Goal: Information Seeking & Learning: Learn about a topic

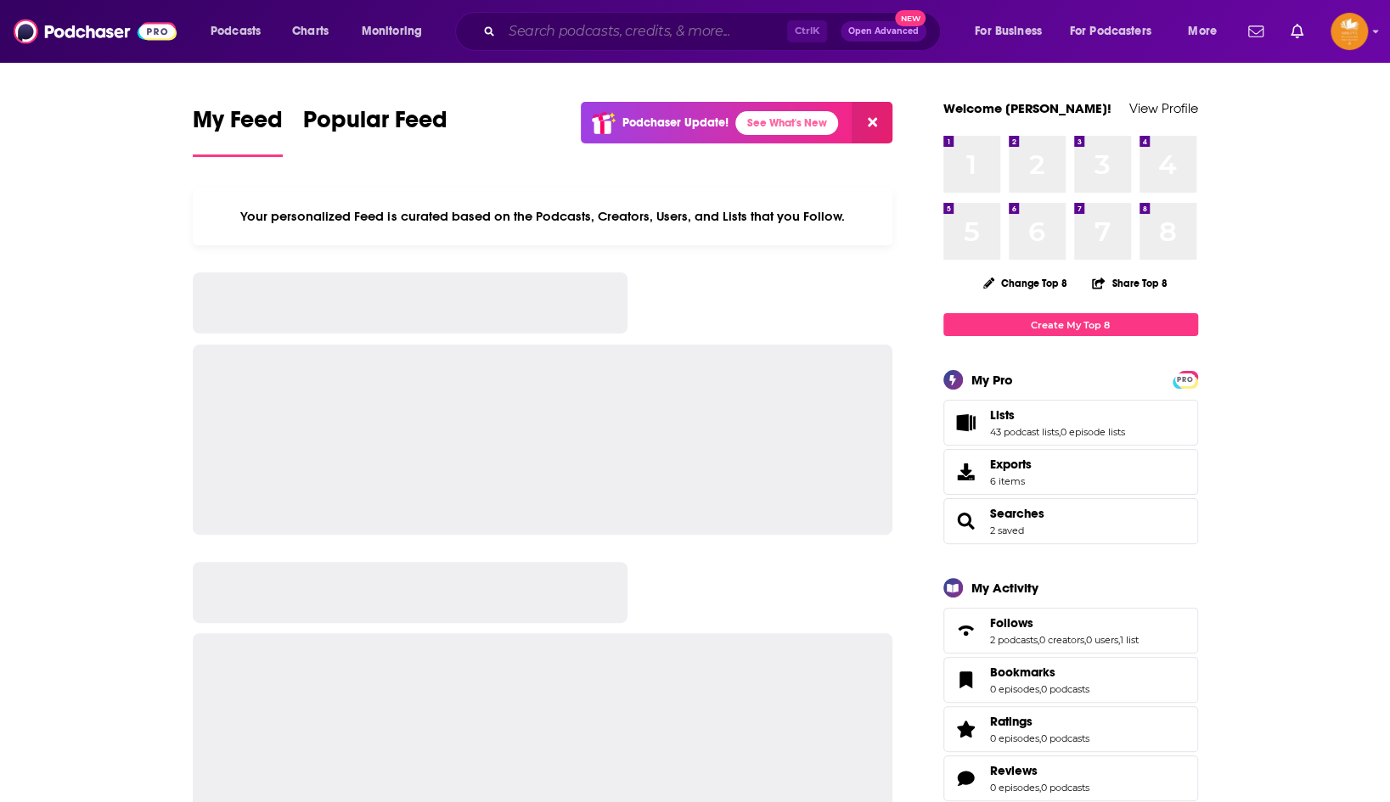
click at [627, 31] on input "Search podcasts, credits, & more..." at bounding box center [644, 31] width 285 height 27
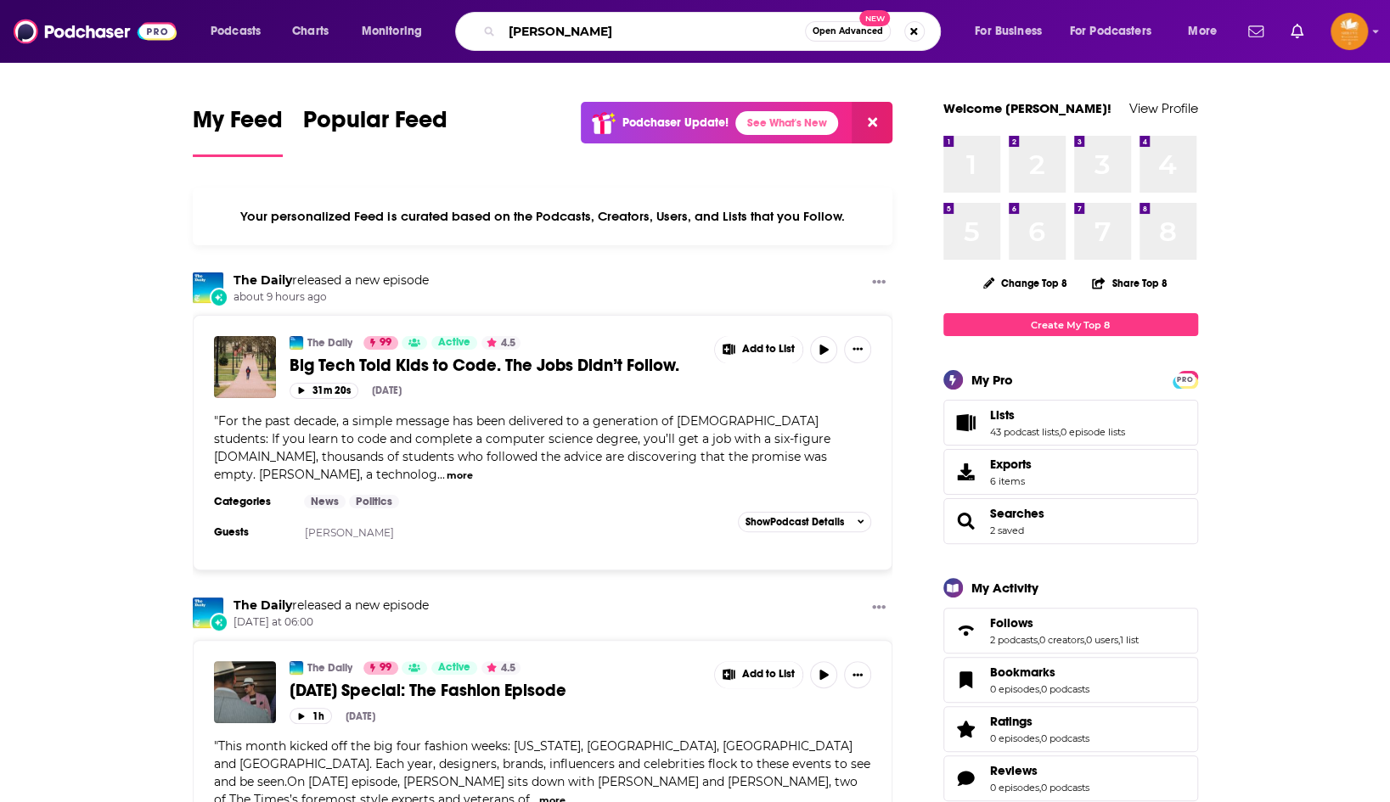
type input "[PERSON_NAME]"
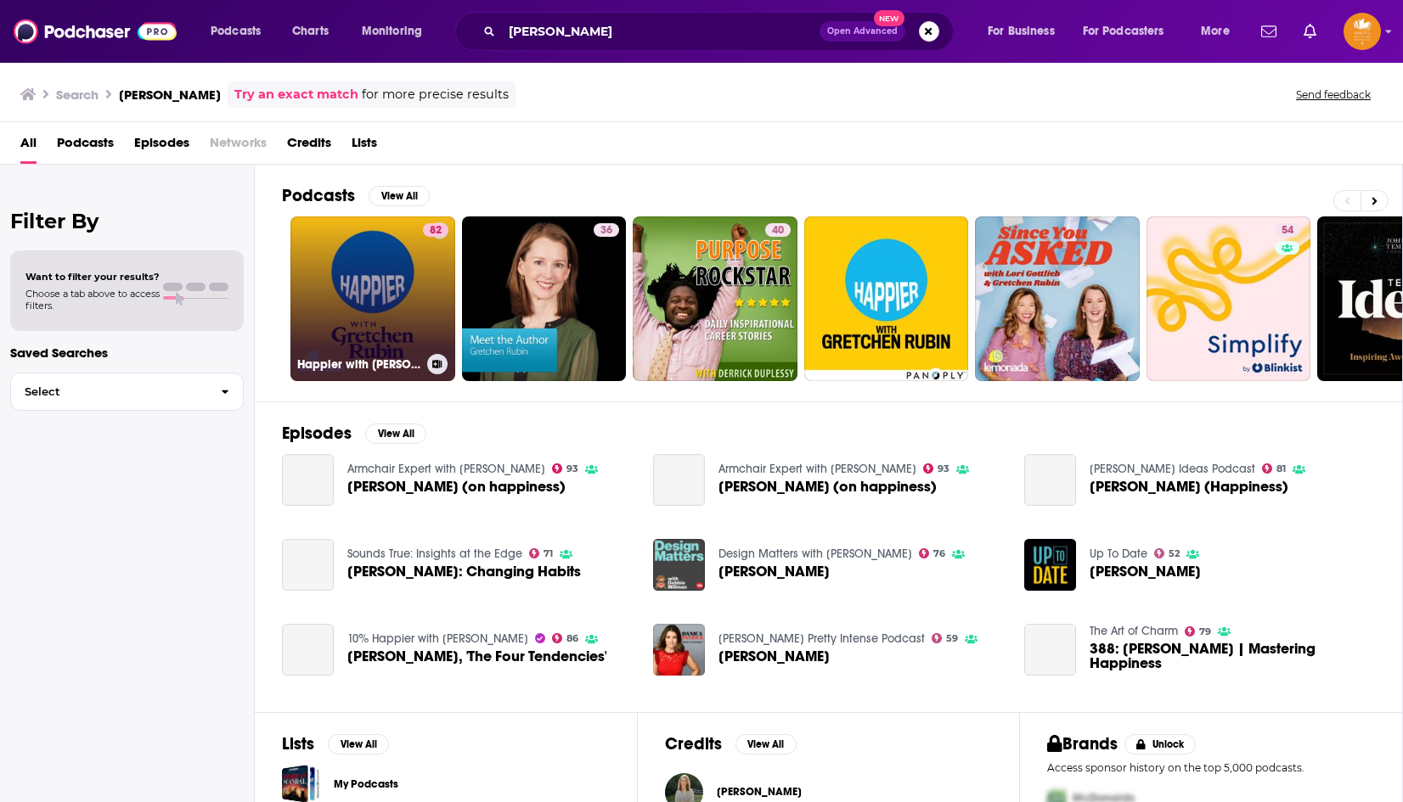
click at [343, 295] on link "82 Happier with [PERSON_NAME]" at bounding box center [372, 299] width 165 height 165
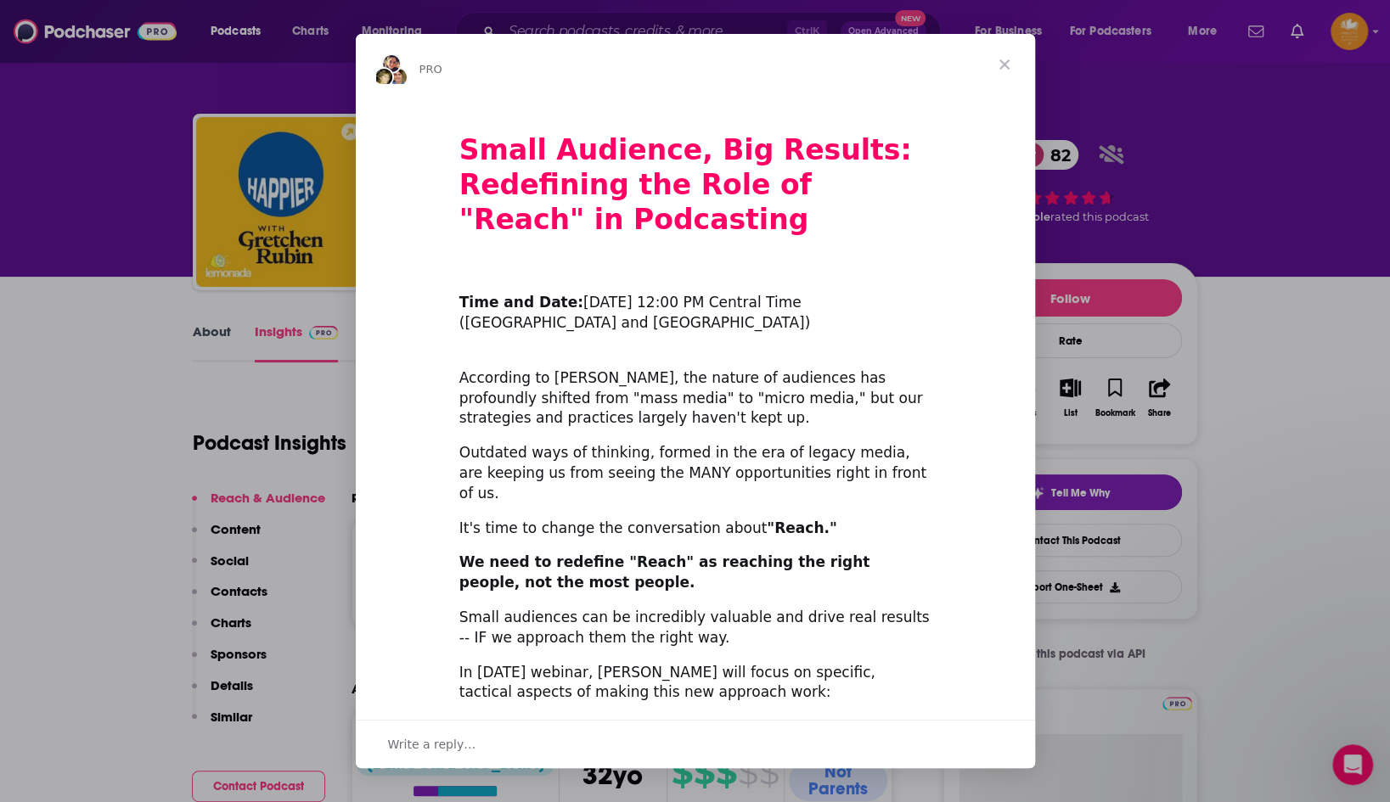
click at [1001, 59] on span "Close" at bounding box center [1004, 64] width 61 height 61
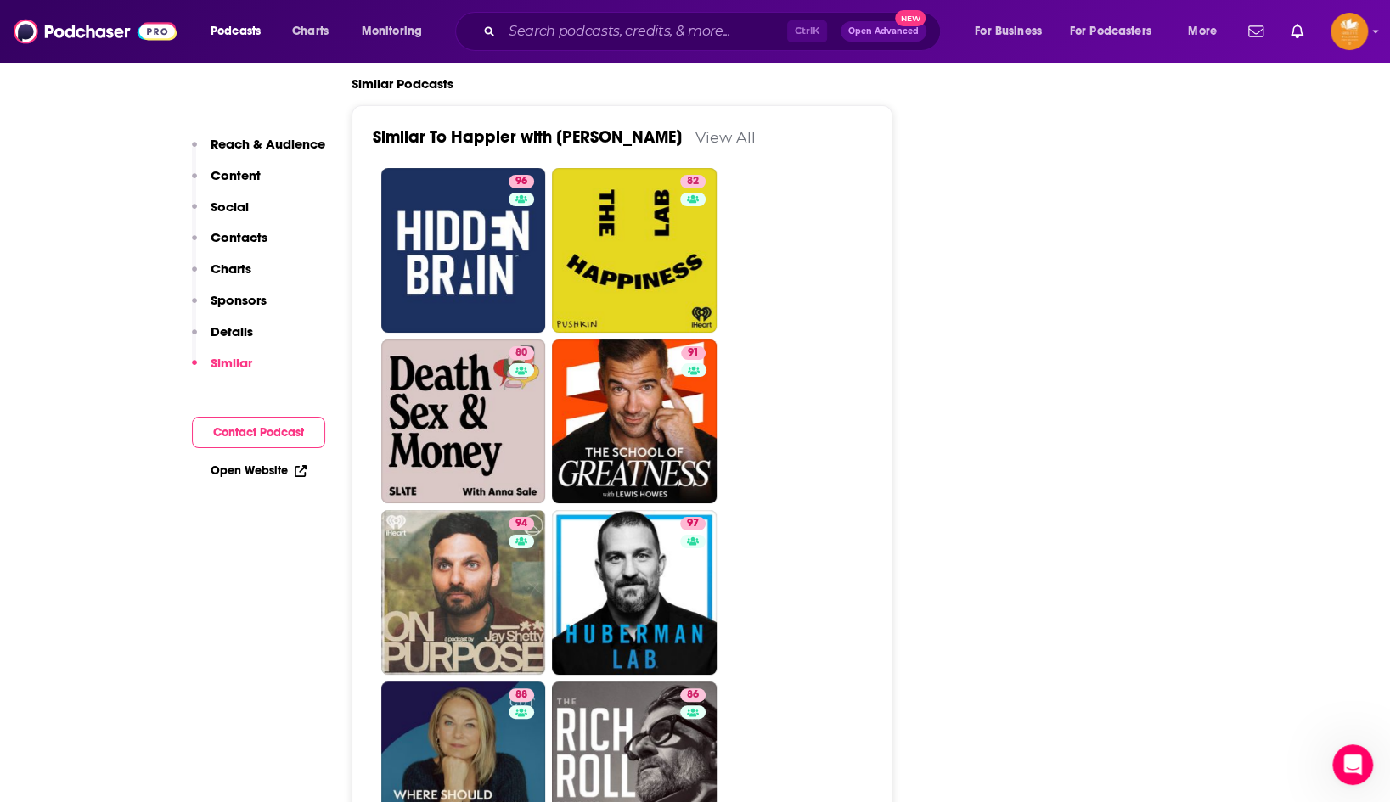
scroll to position [4075, 0]
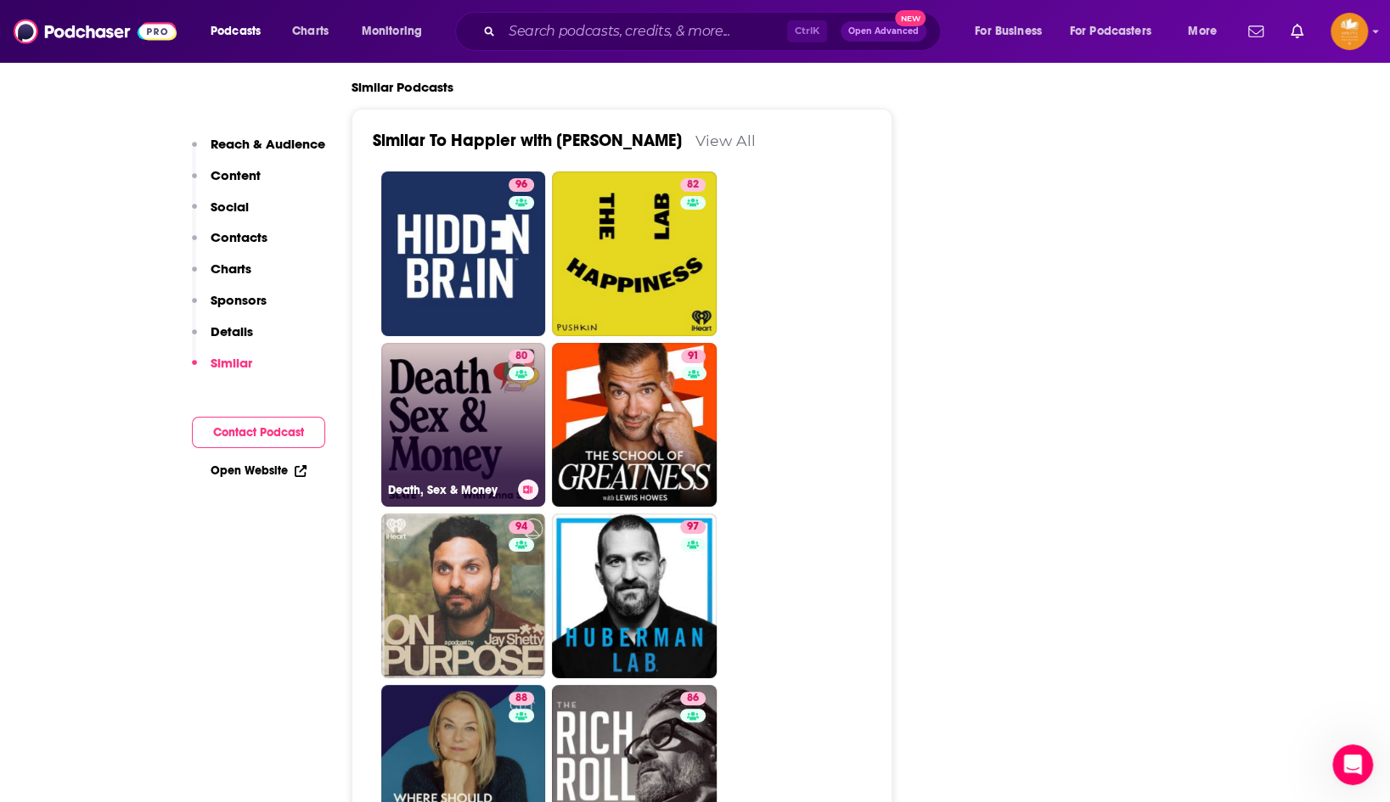
click at [448, 389] on link "80 Death, Sex & Money" at bounding box center [463, 425] width 165 height 165
type input "[URL][DOMAIN_NAME]"
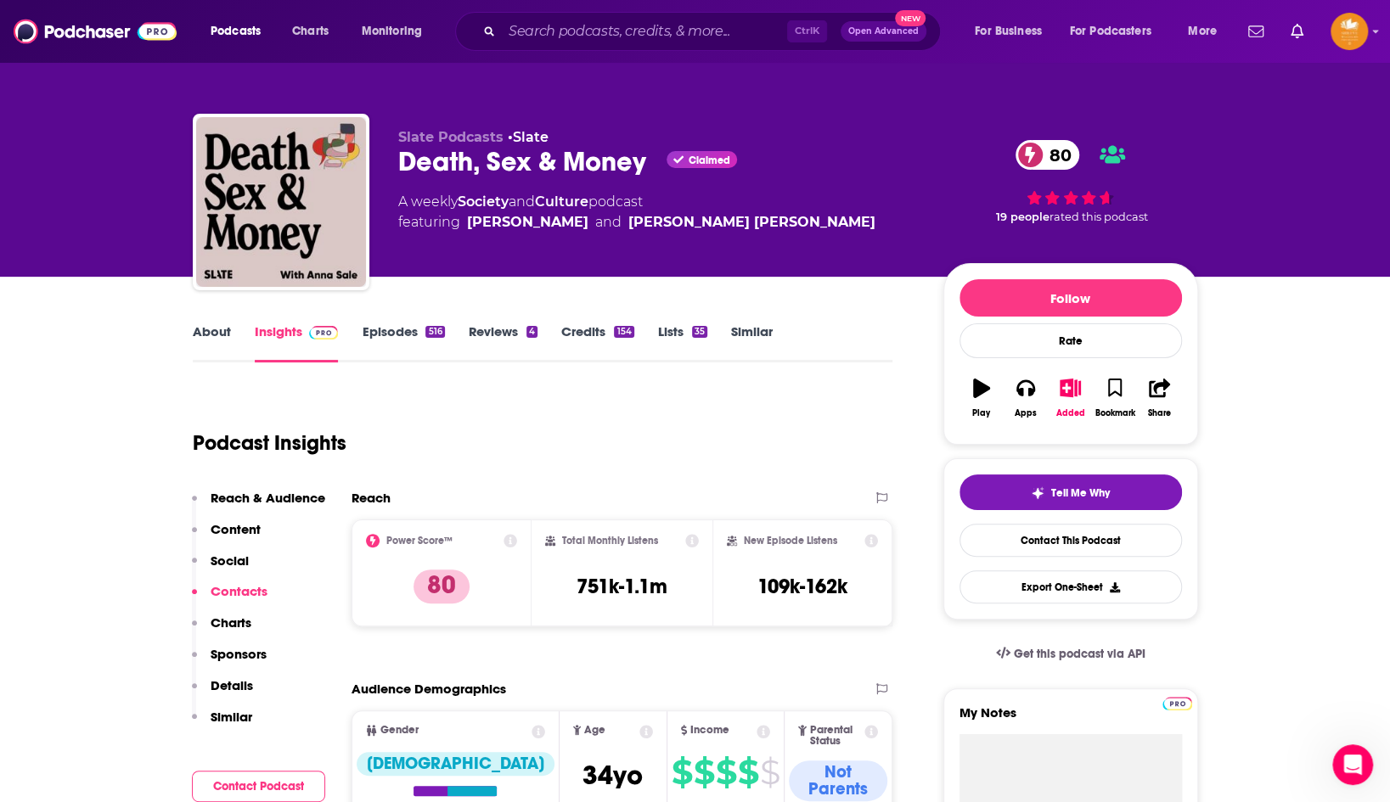
click at [211, 339] on link "About" at bounding box center [212, 342] width 38 height 39
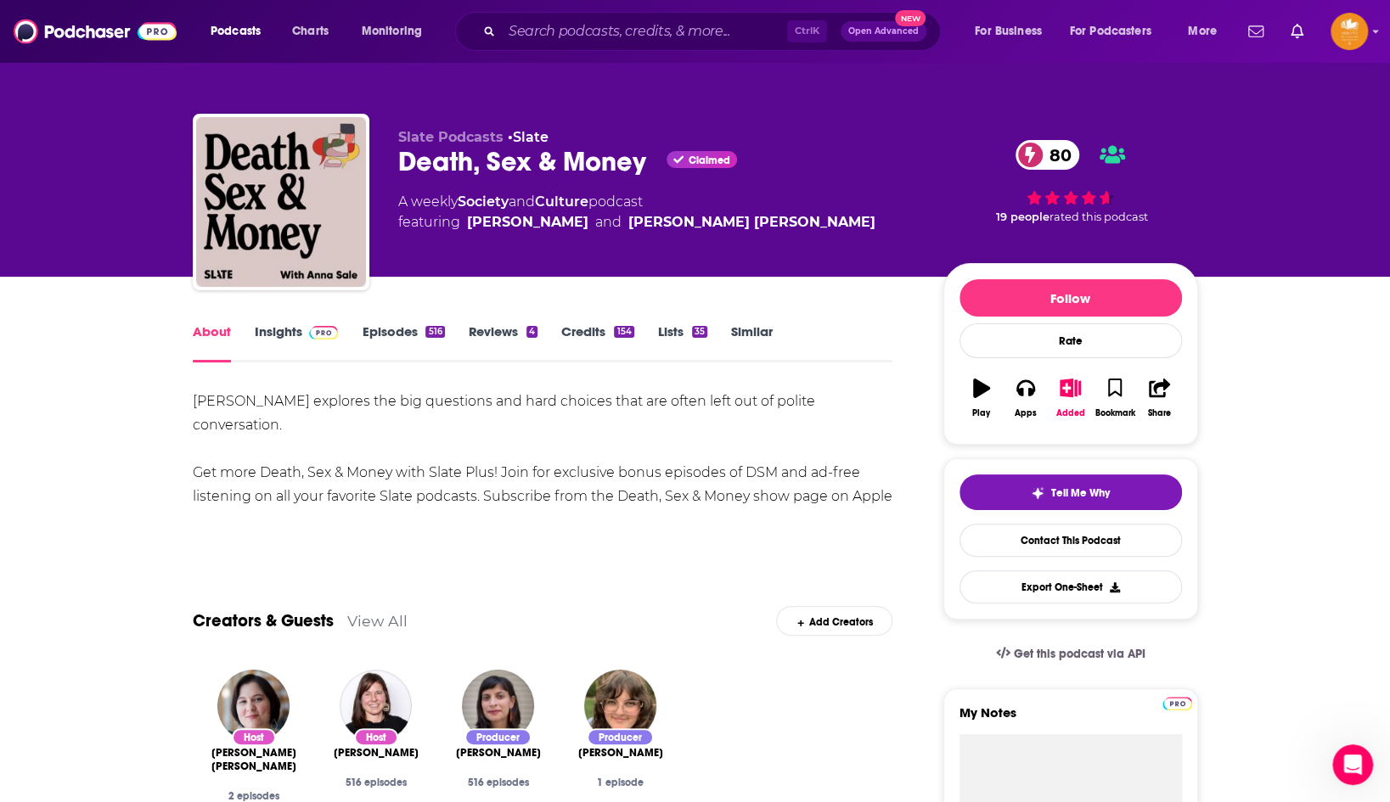
scroll to position [425, 0]
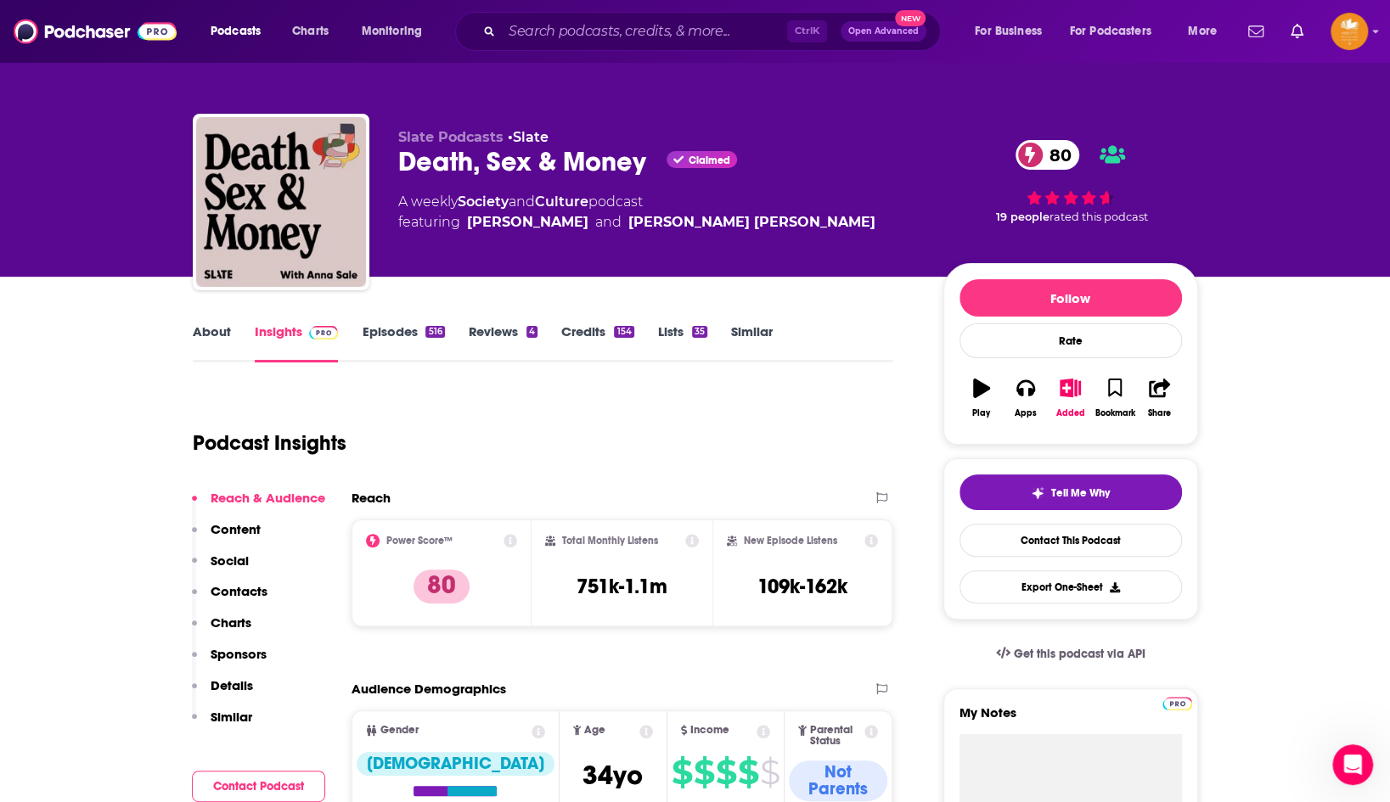
type input "[URL][DOMAIN_NAME][PERSON_NAME]"
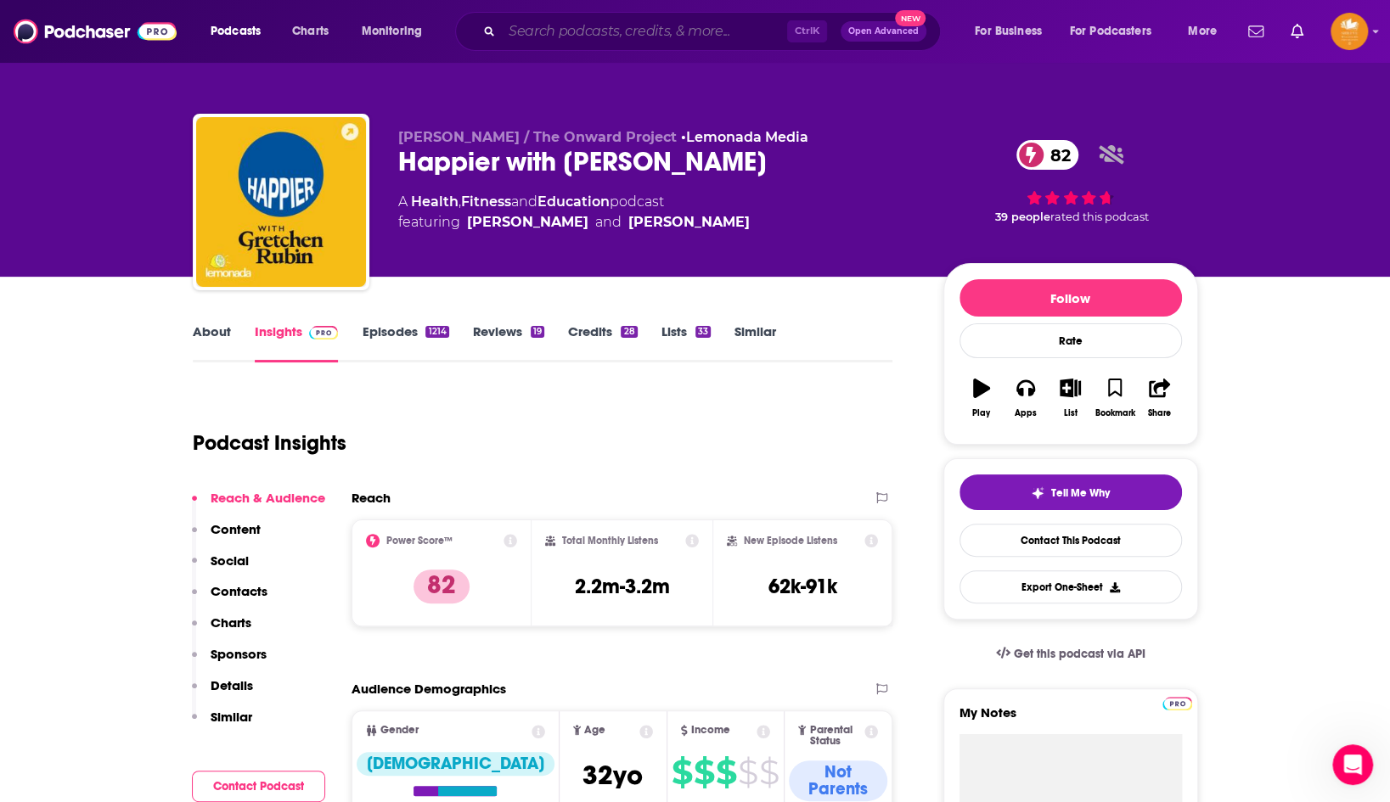
click at [559, 25] on input "Search podcasts, credits, & more..." at bounding box center [644, 31] width 285 height 27
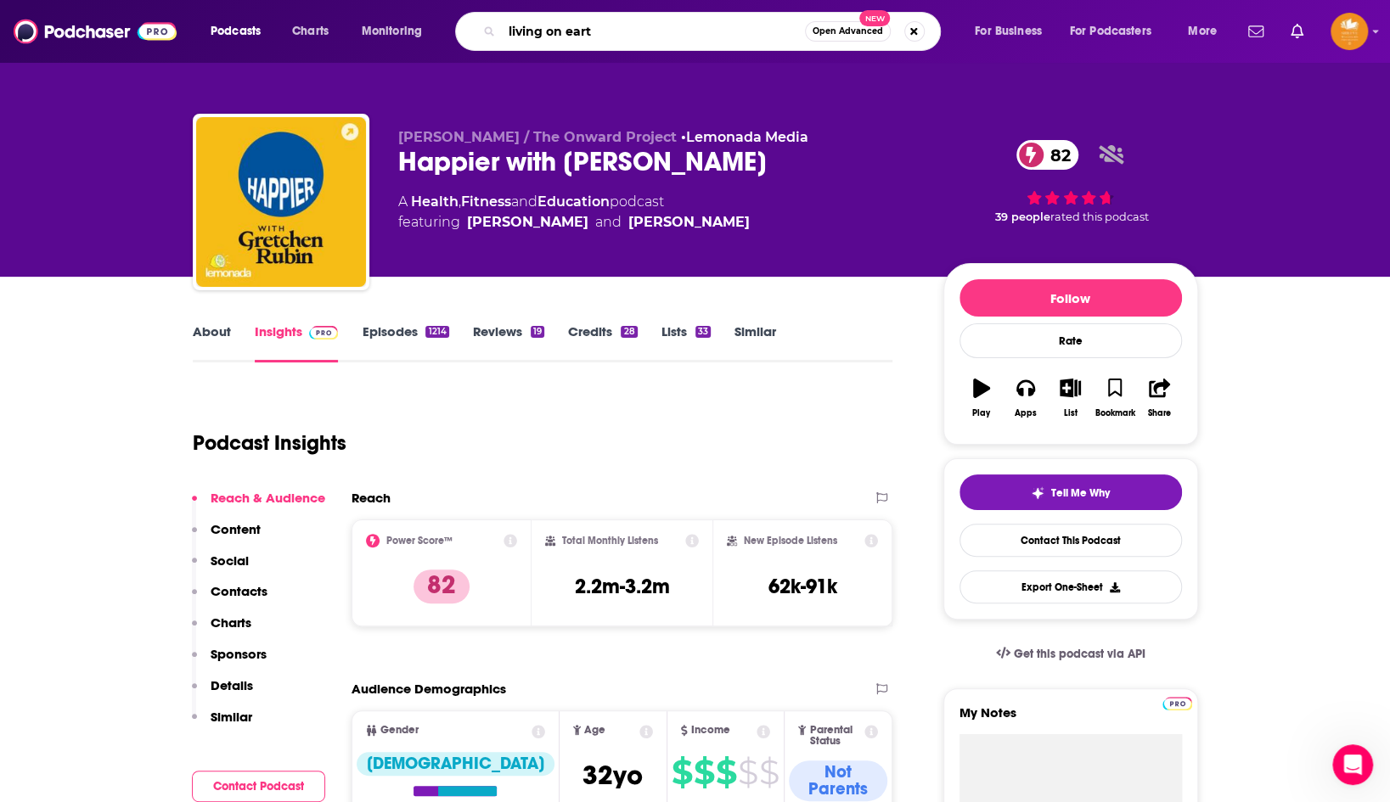
type input "living on earth"
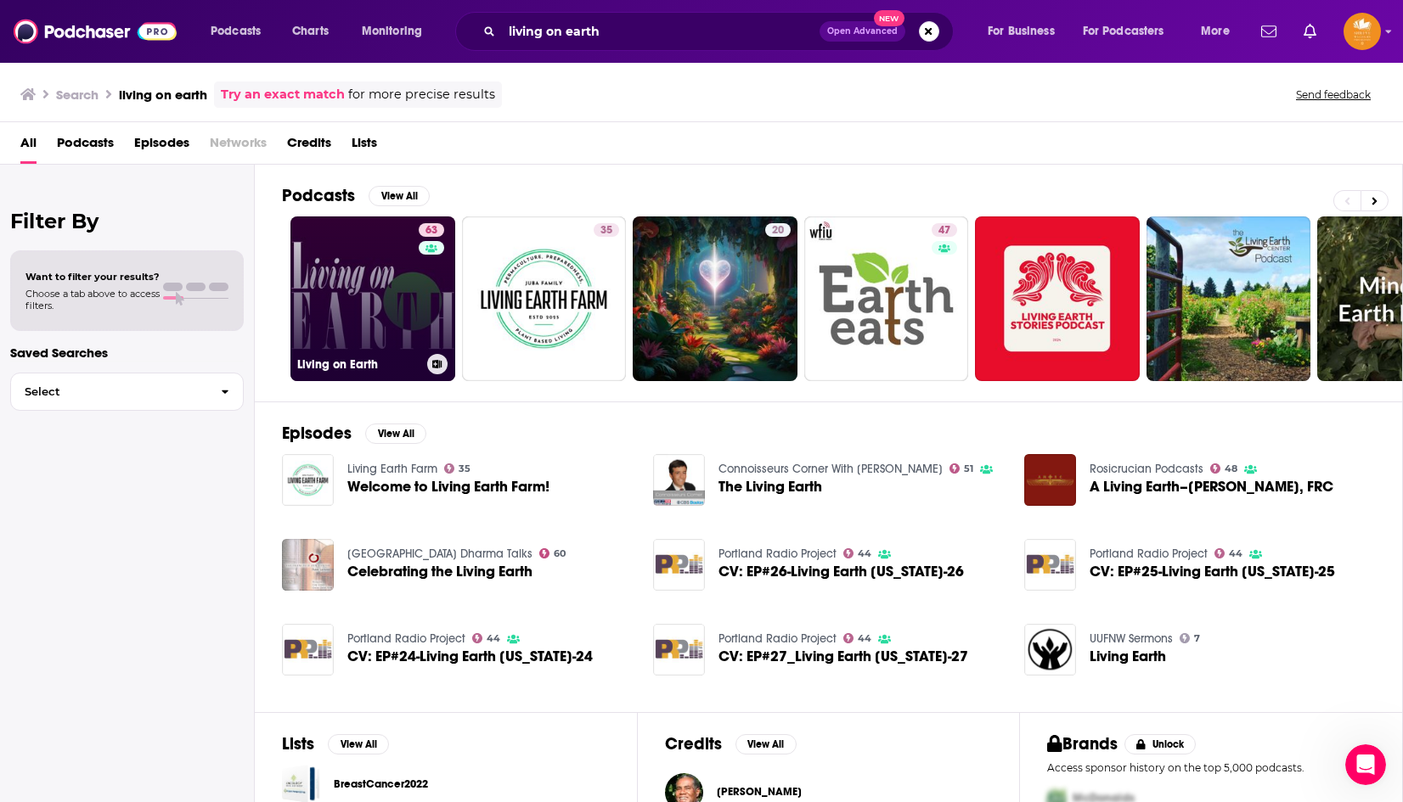
click at [311, 327] on link "63 Living on Earth" at bounding box center [372, 299] width 165 height 165
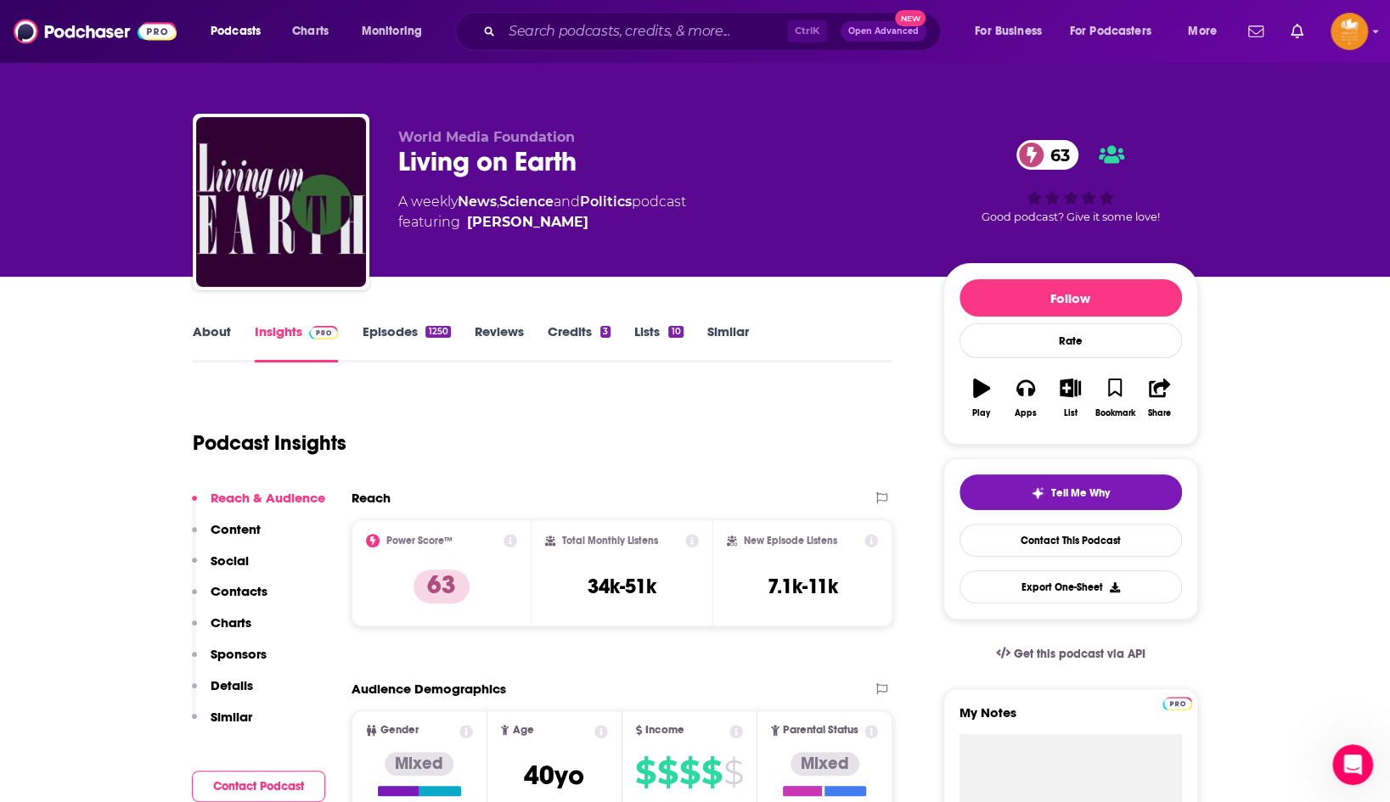
click at [194, 323] on link "About" at bounding box center [212, 342] width 38 height 39
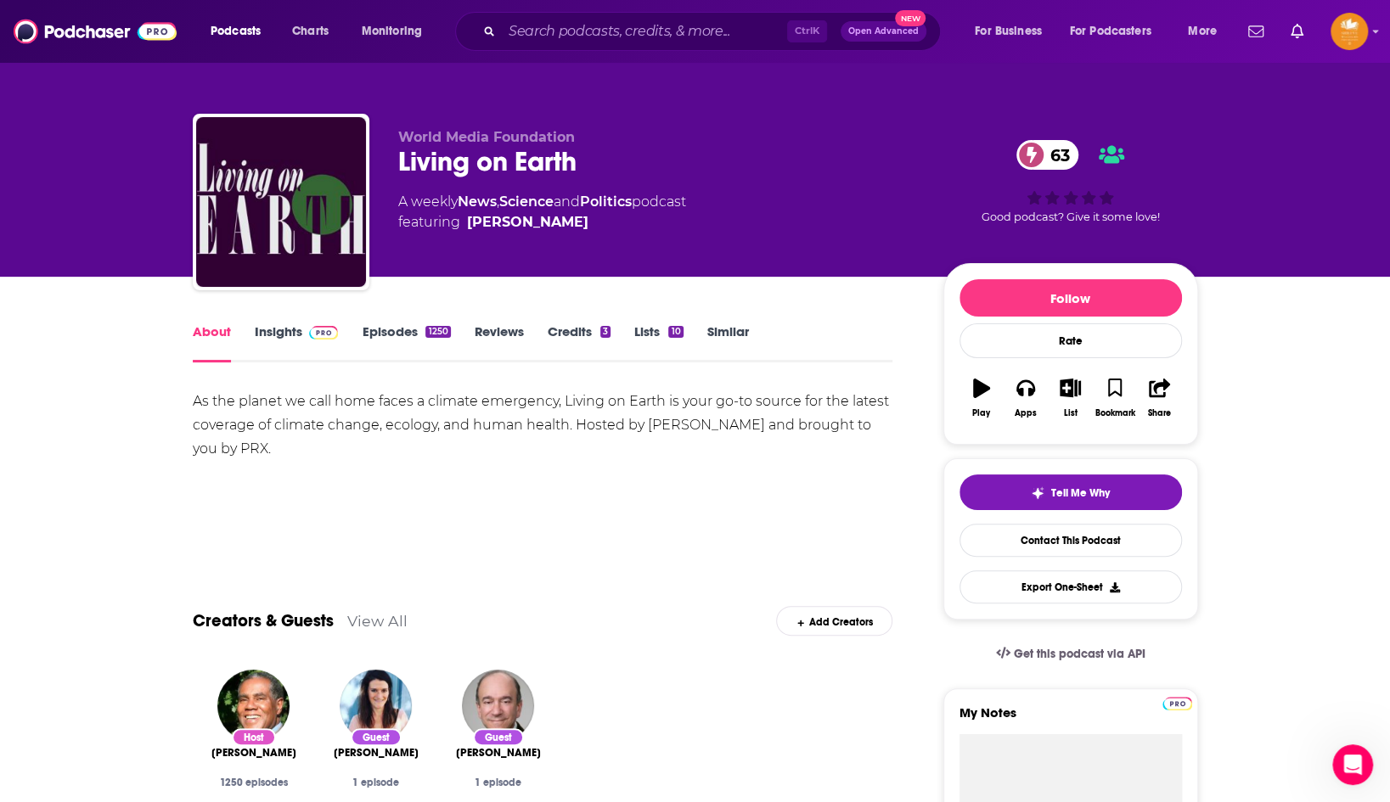
click at [279, 335] on link "Insights" at bounding box center [297, 342] width 84 height 39
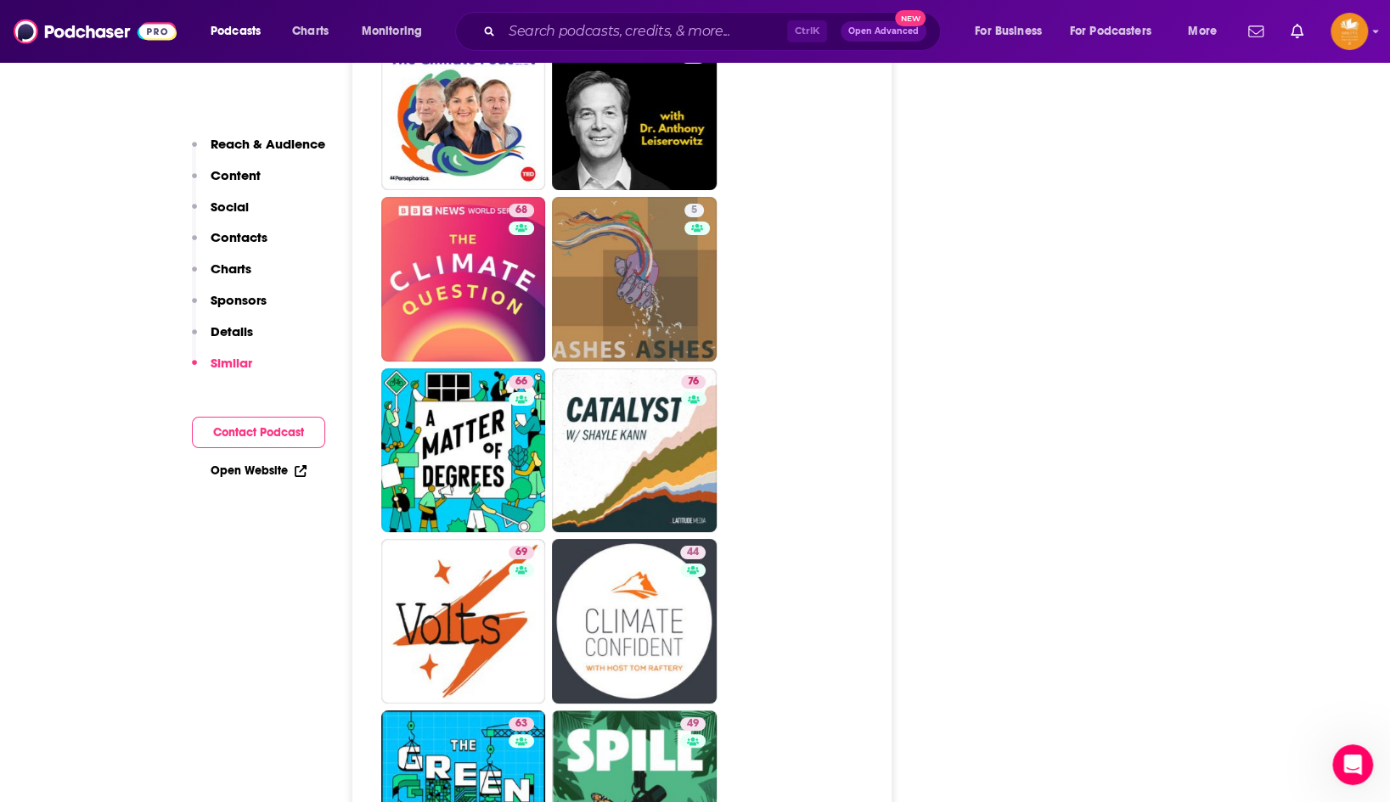
scroll to position [4245, 0]
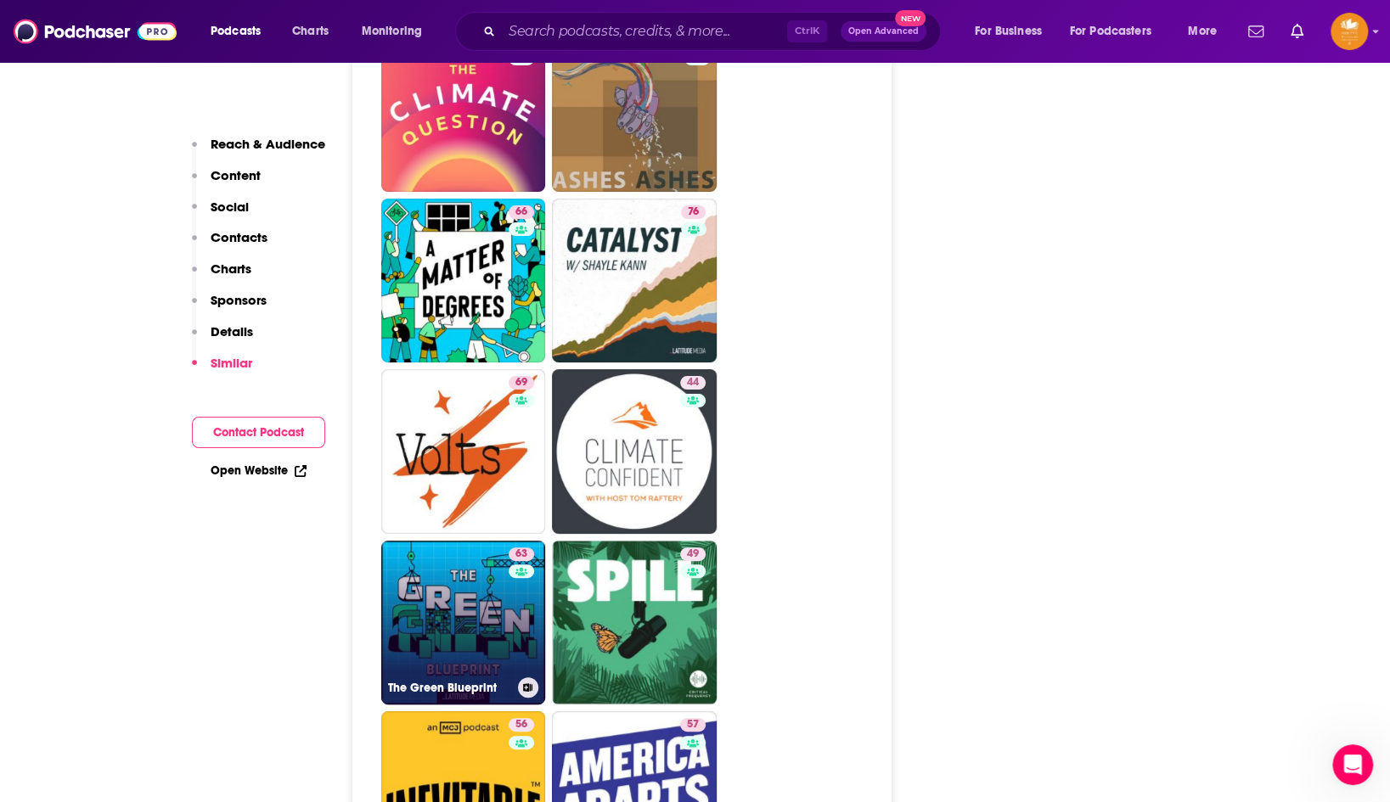
click at [455, 541] on link "63 The Green Blueprint" at bounding box center [463, 623] width 165 height 165
type input "[URL][DOMAIN_NAME]"
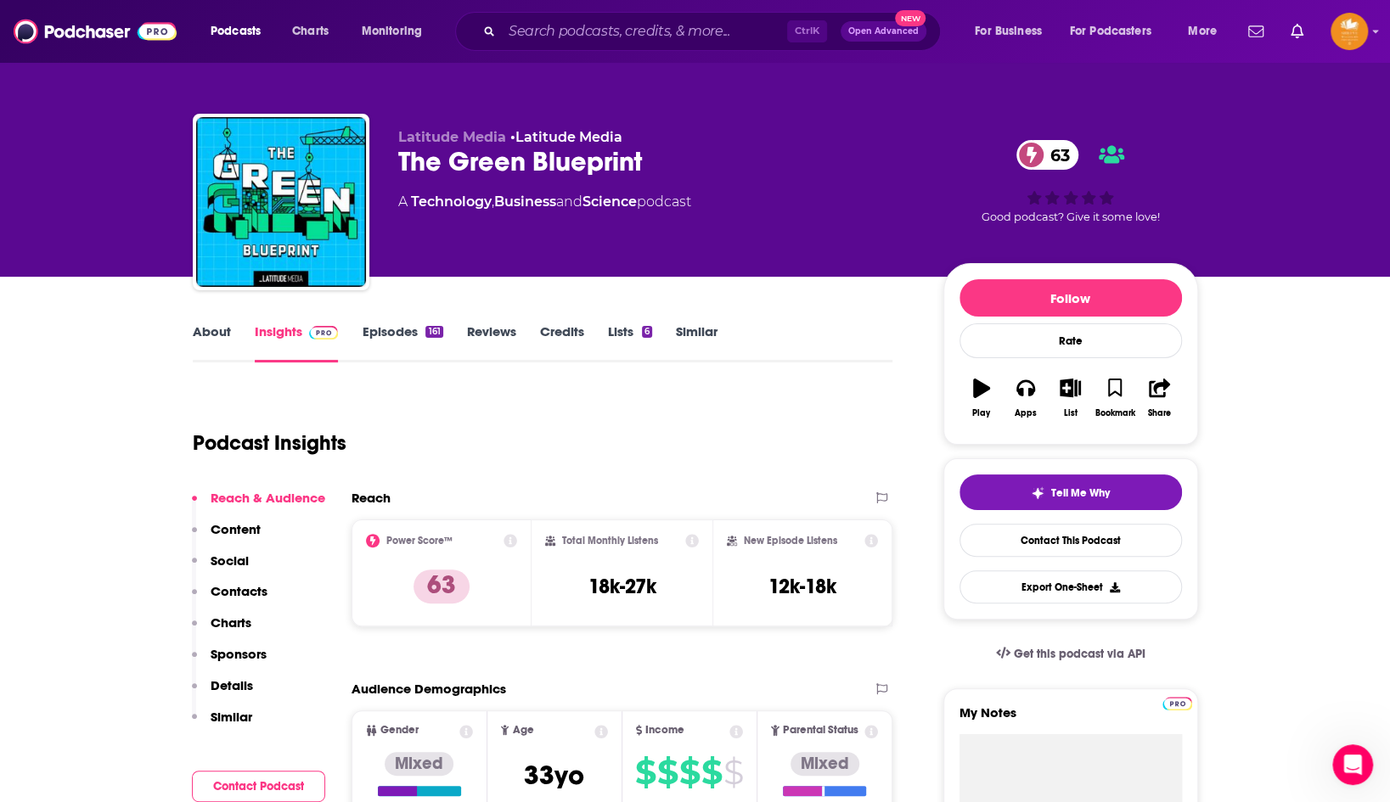
click at [195, 324] on link "About" at bounding box center [212, 342] width 38 height 39
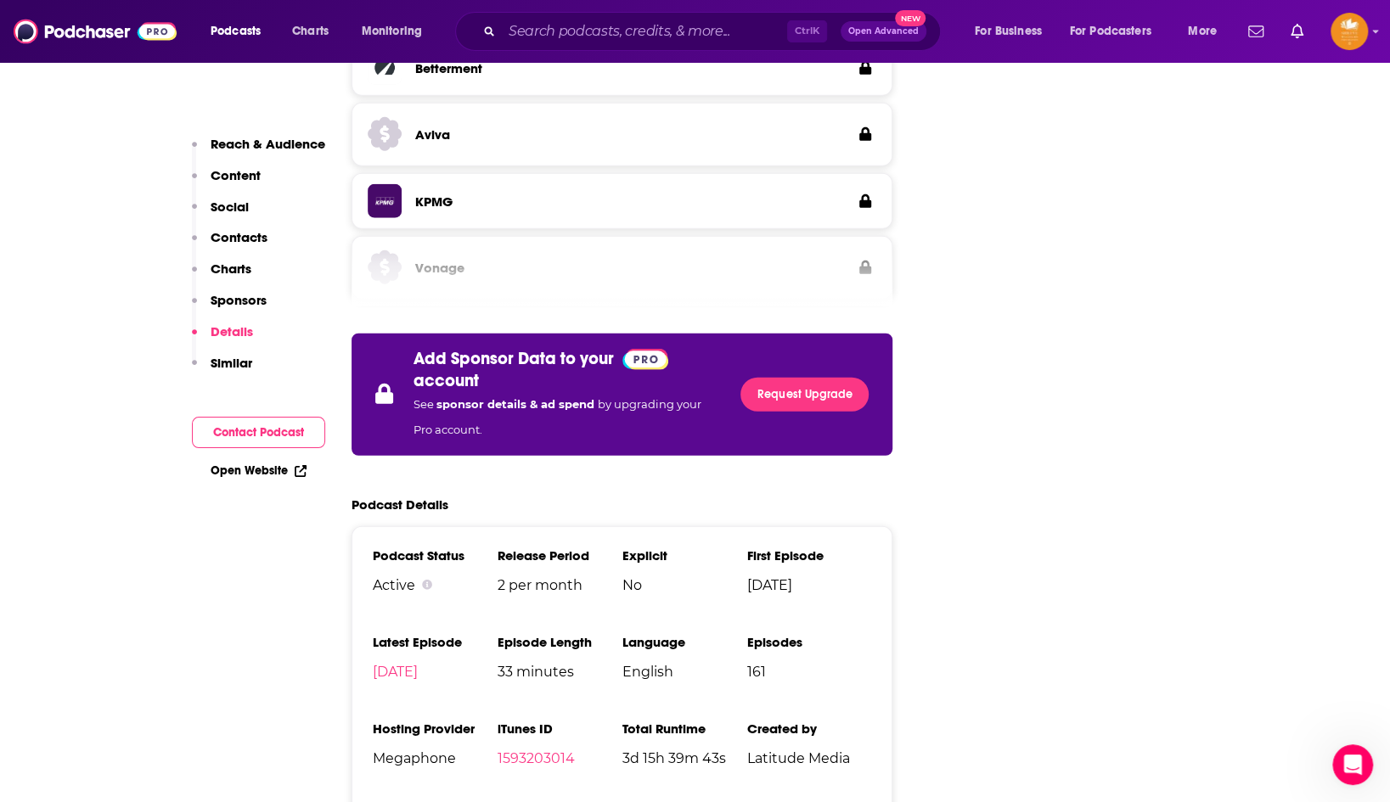
scroll to position [3566, 0]
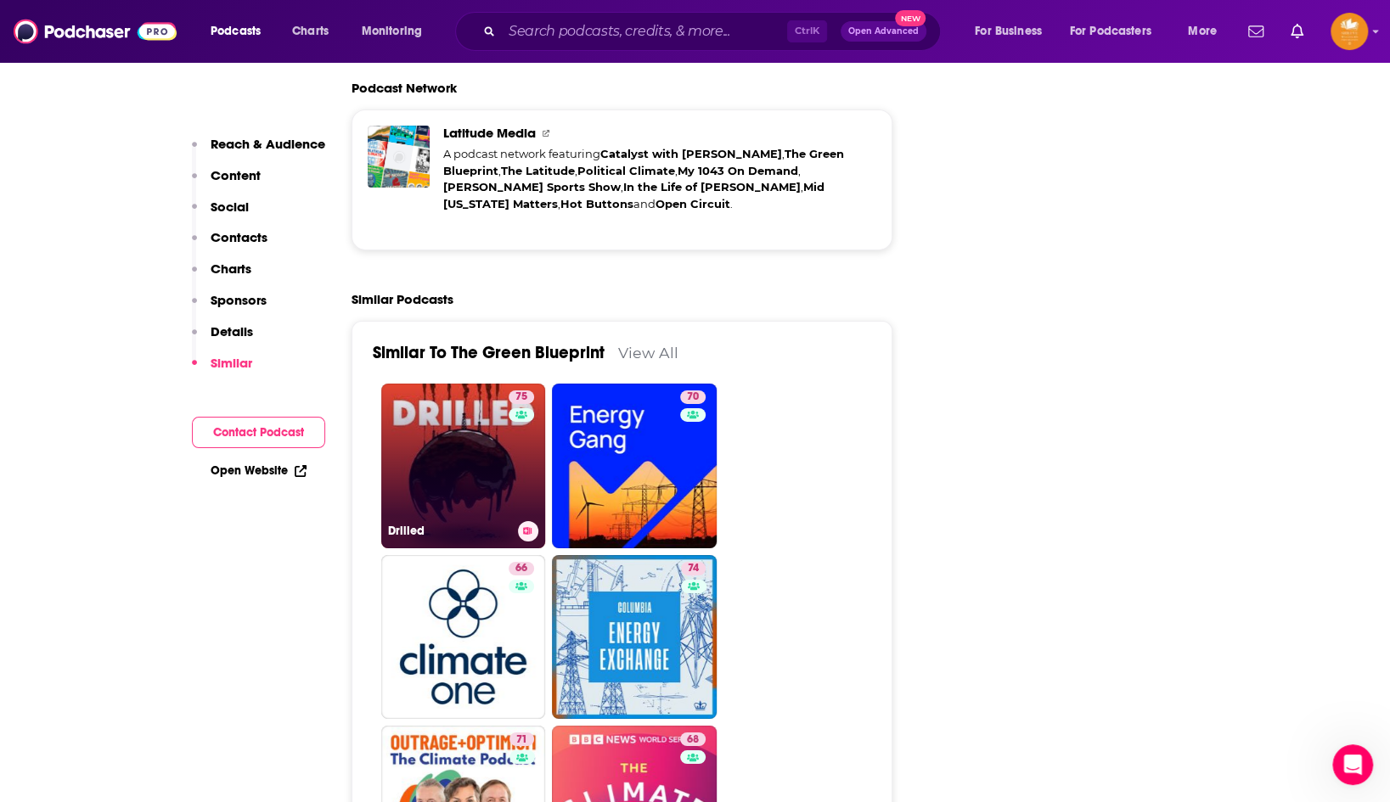
click at [446, 413] on link "75 Drilled" at bounding box center [463, 466] width 165 height 165
type input "[URL][DOMAIN_NAME]"
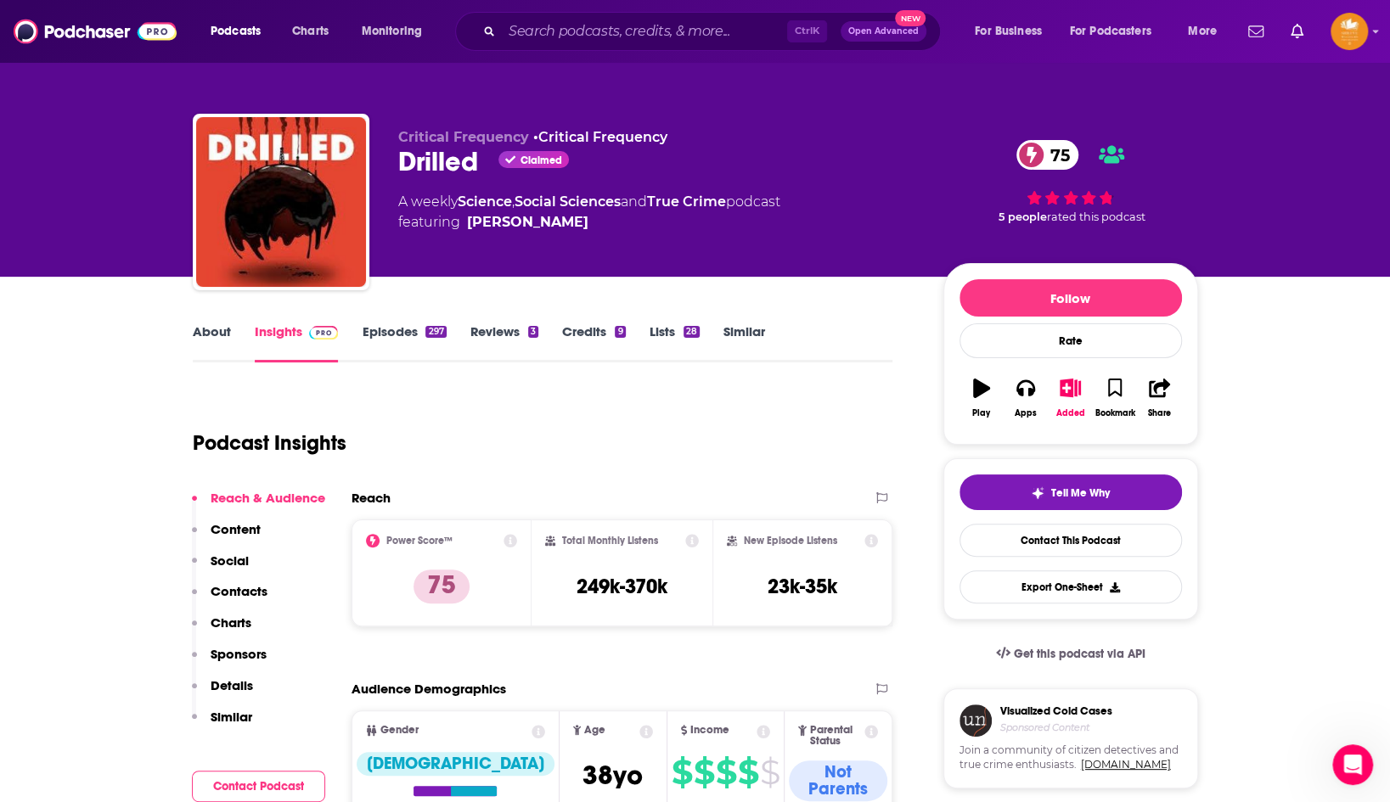
click at [211, 334] on link "About" at bounding box center [212, 342] width 38 height 39
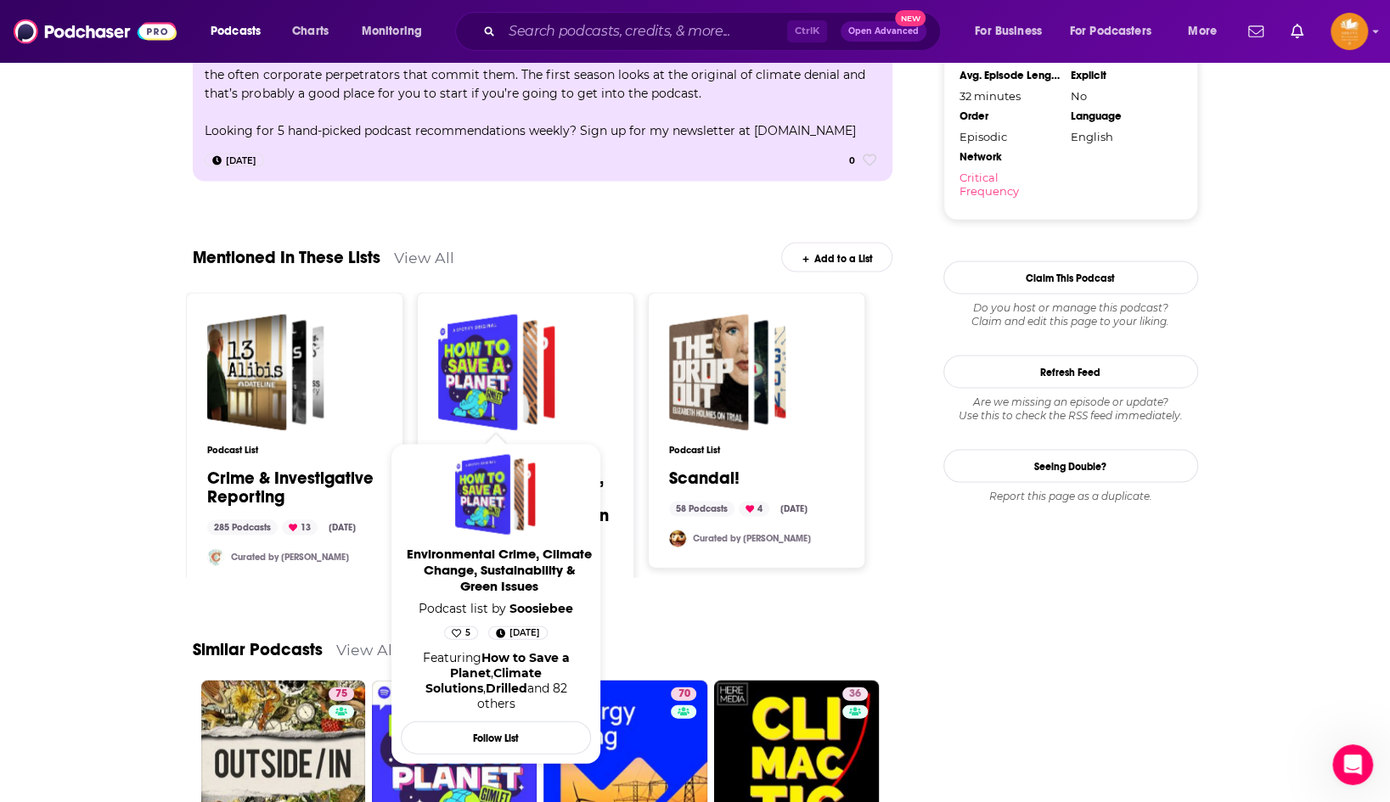
scroll to position [2217, 0]
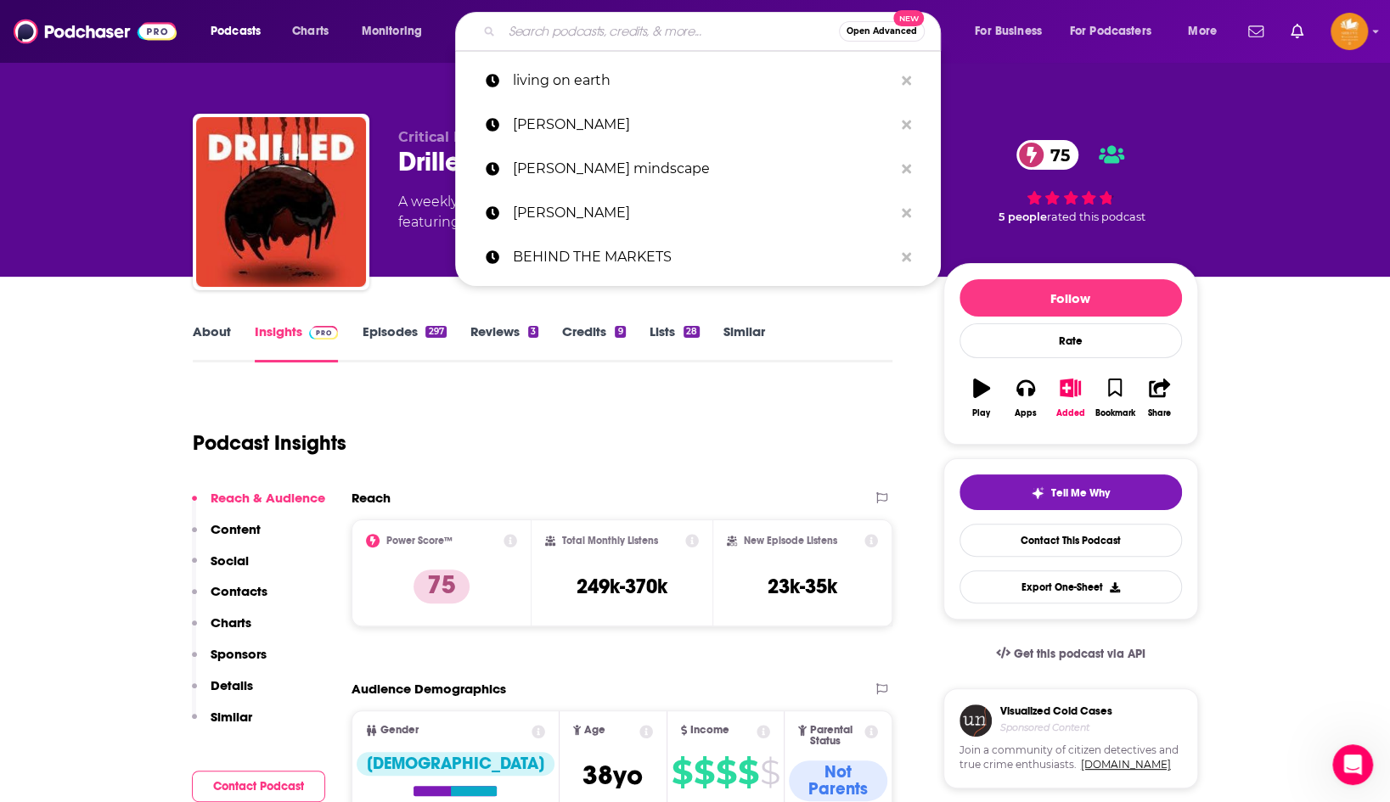
click at [542, 26] on input "Search podcasts, credits, & more..." at bounding box center [670, 31] width 337 height 27
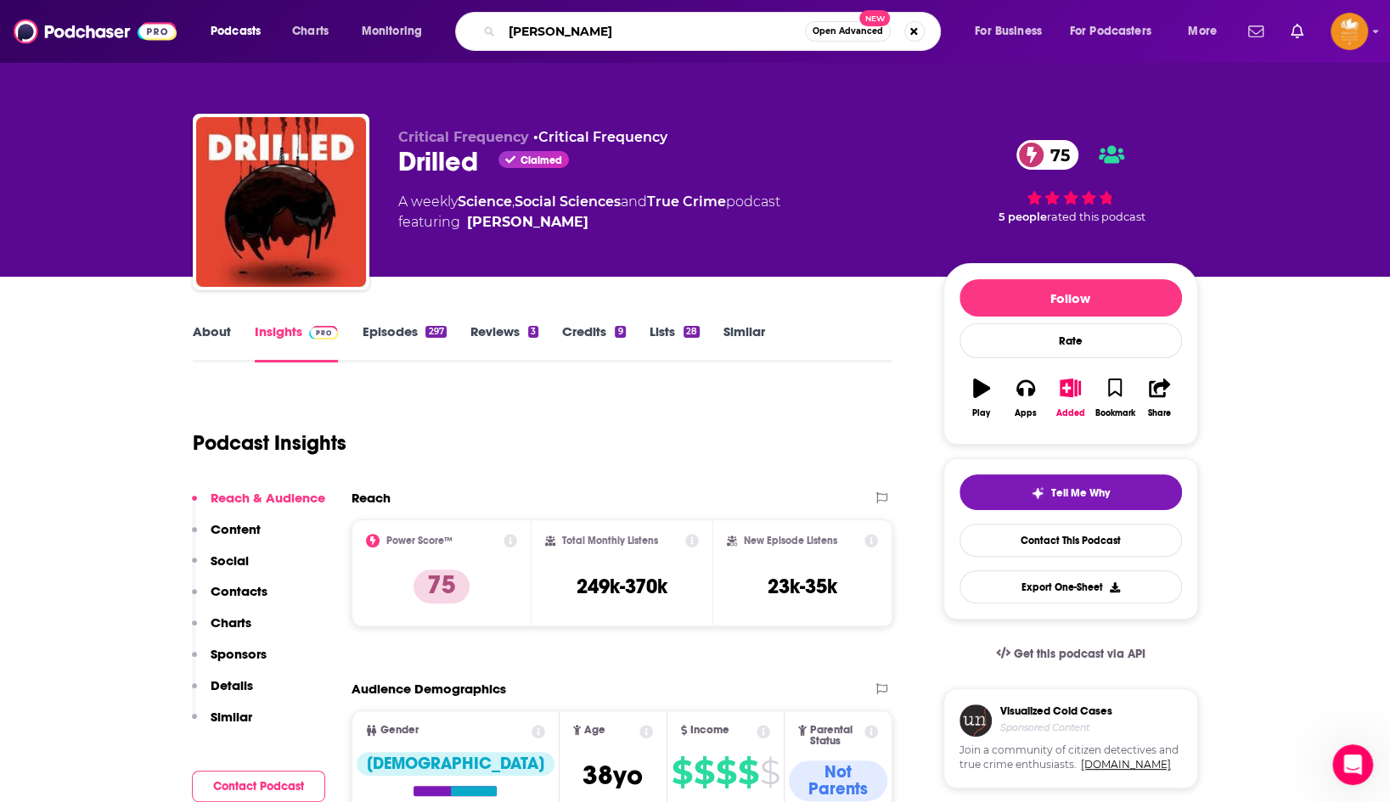
type input "[PERSON_NAME]"
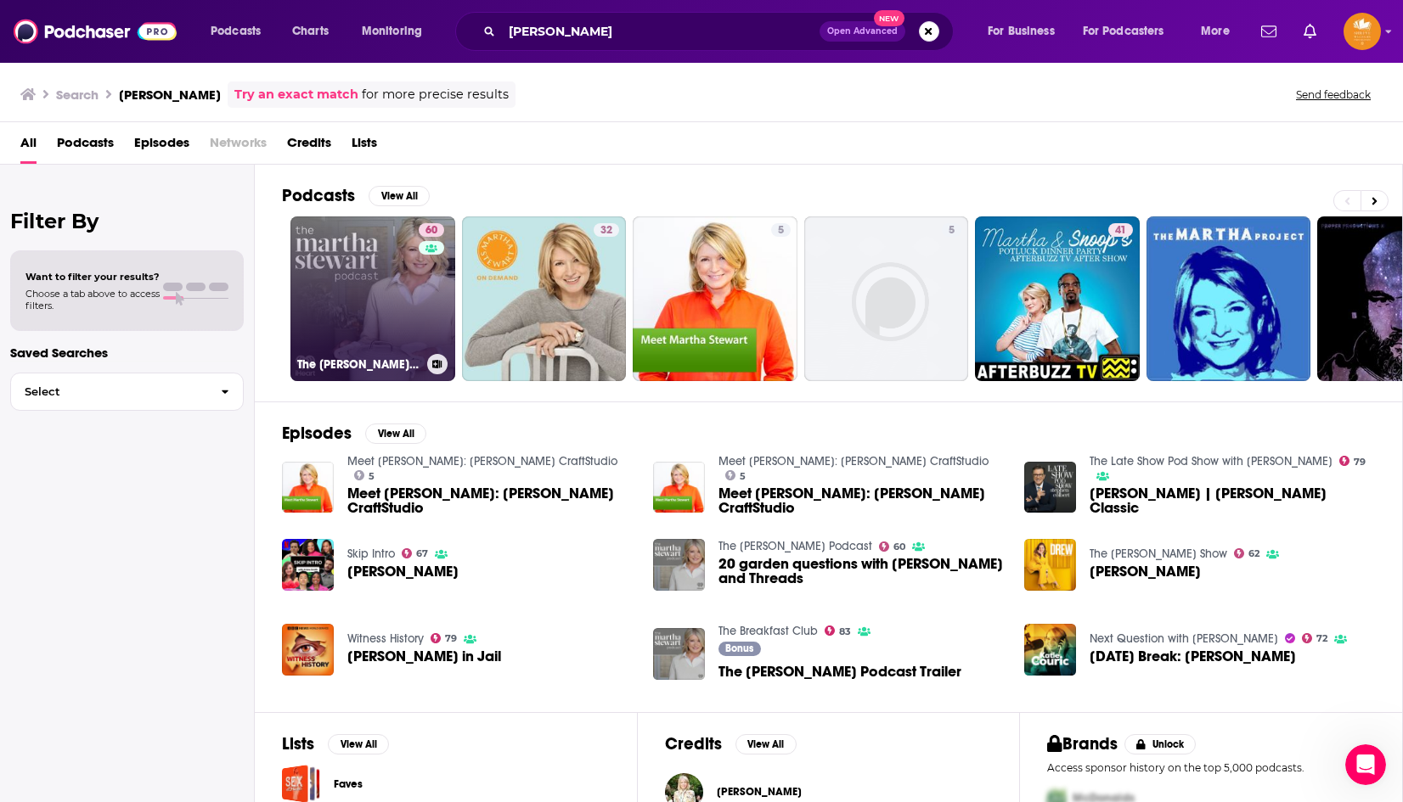
click at [378, 308] on link "60 The [PERSON_NAME] Podcast" at bounding box center [372, 299] width 165 height 165
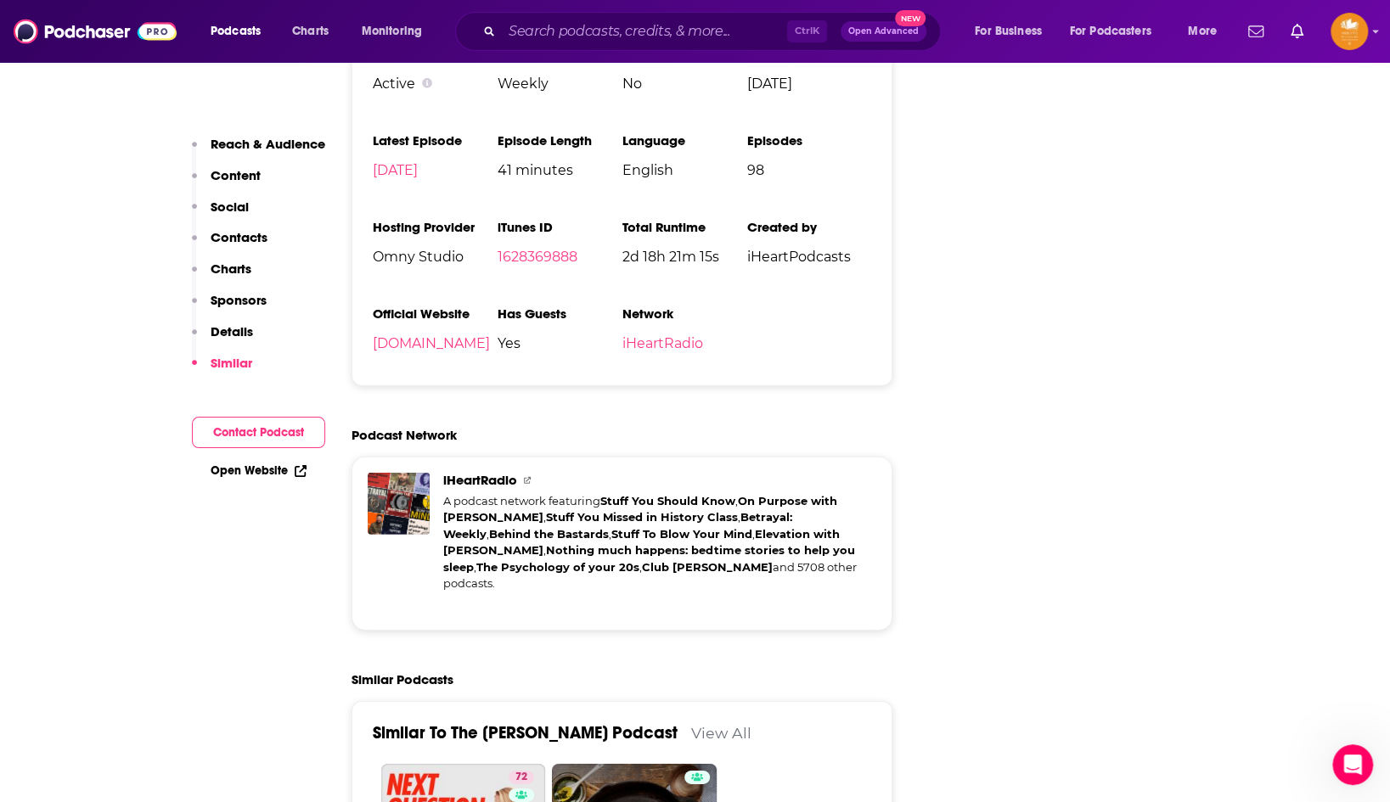
scroll to position [3396, 0]
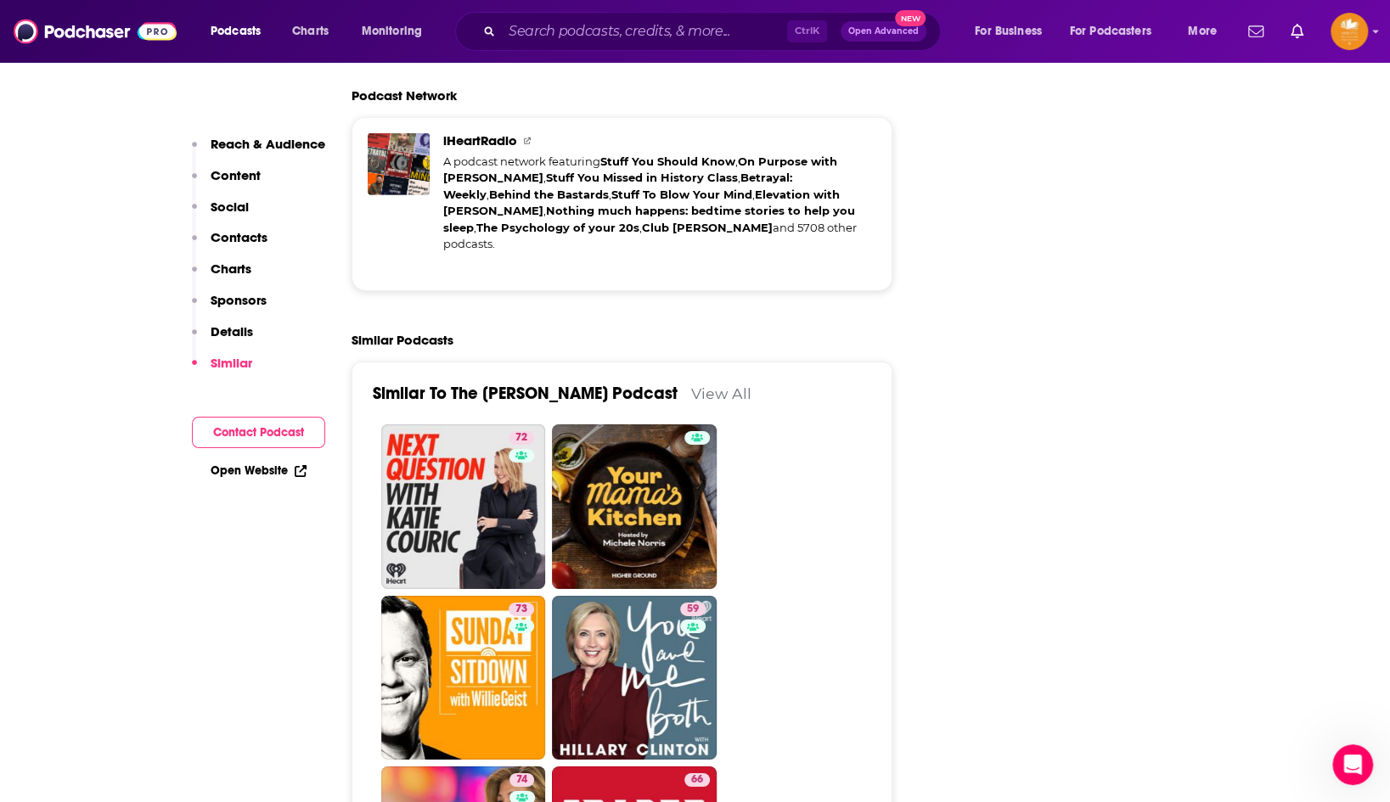
click at [716, 385] on link "View All" at bounding box center [721, 394] width 60 height 18
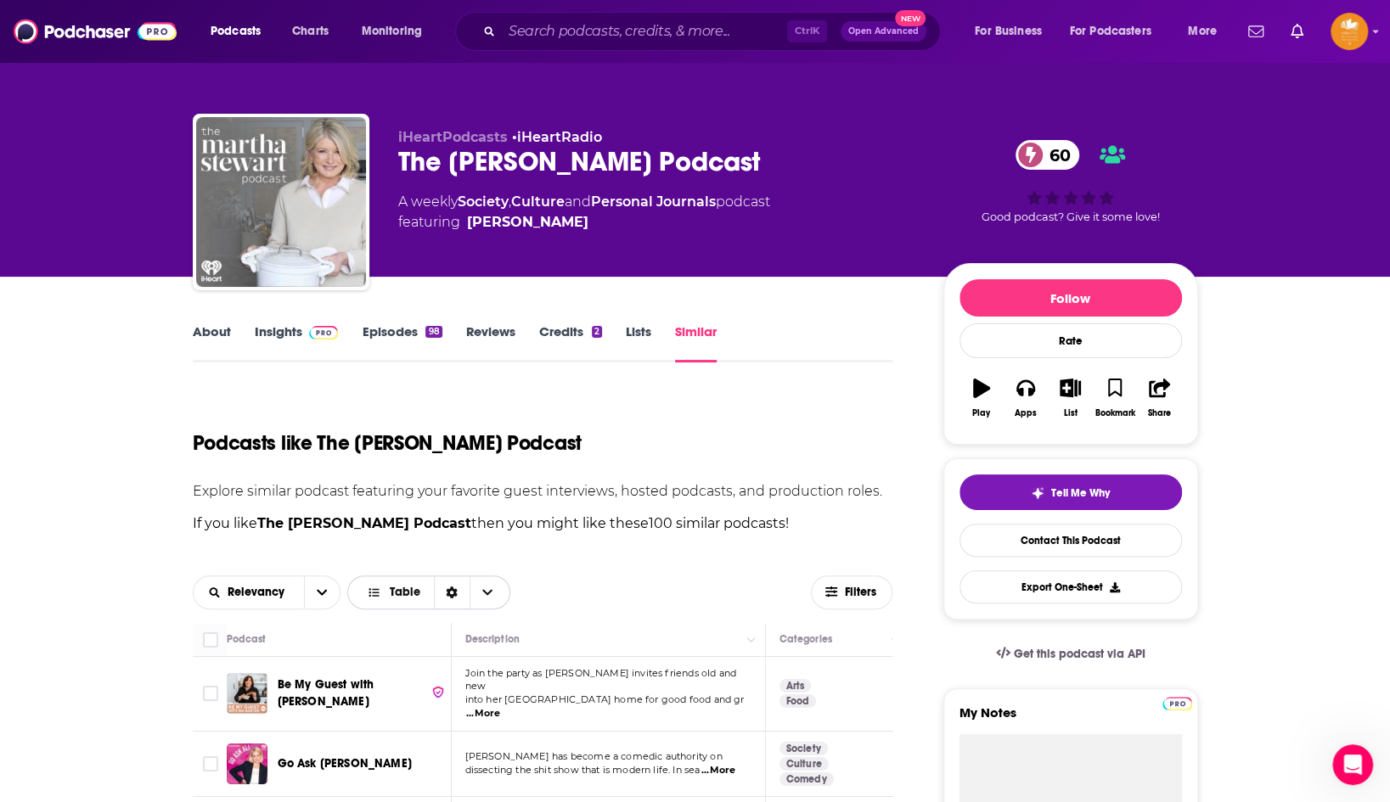
click at [492, 589] on span "Choose View" at bounding box center [488, 592] width 36 height 32
click at [317, 591] on icon "open menu" at bounding box center [322, 593] width 10 height 12
click at [317, 591] on icon "close menu" at bounding box center [322, 593] width 10 height 12
click at [836, 582] on button "Filters" at bounding box center [852, 593] width 82 height 34
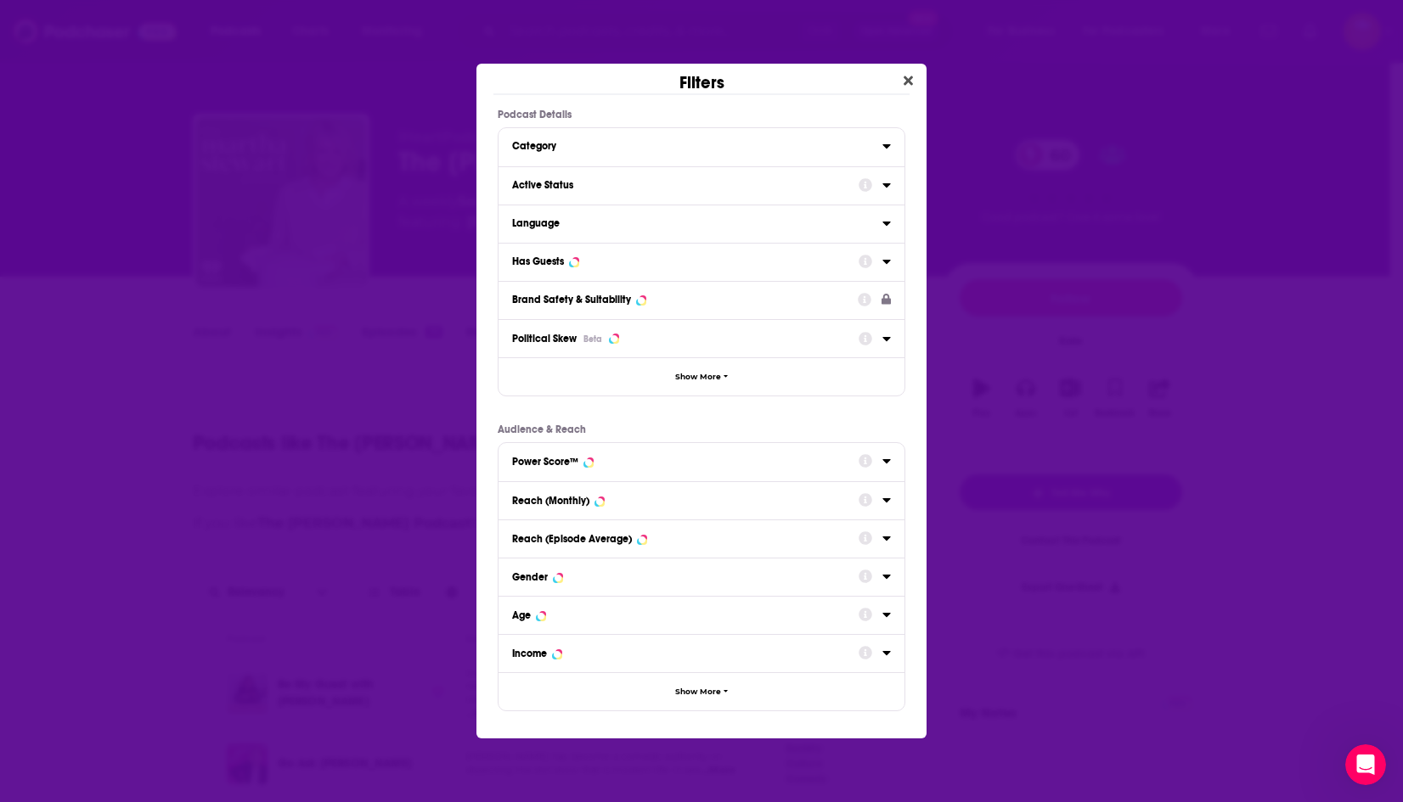
click at [886, 185] on icon "Dialog" at bounding box center [886, 185] width 8 height 4
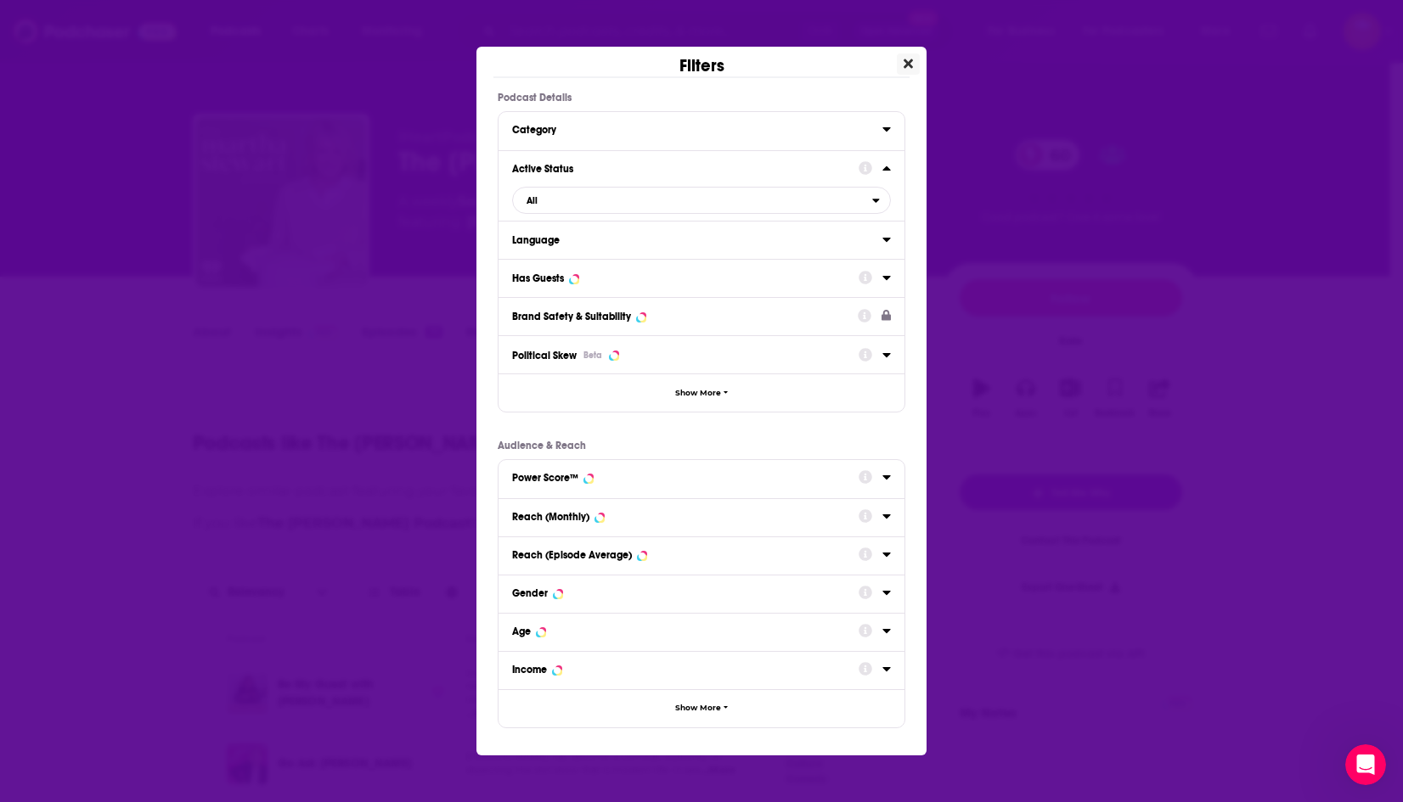
click at [911, 63] on icon "Close" at bounding box center [907, 64] width 9 height 14
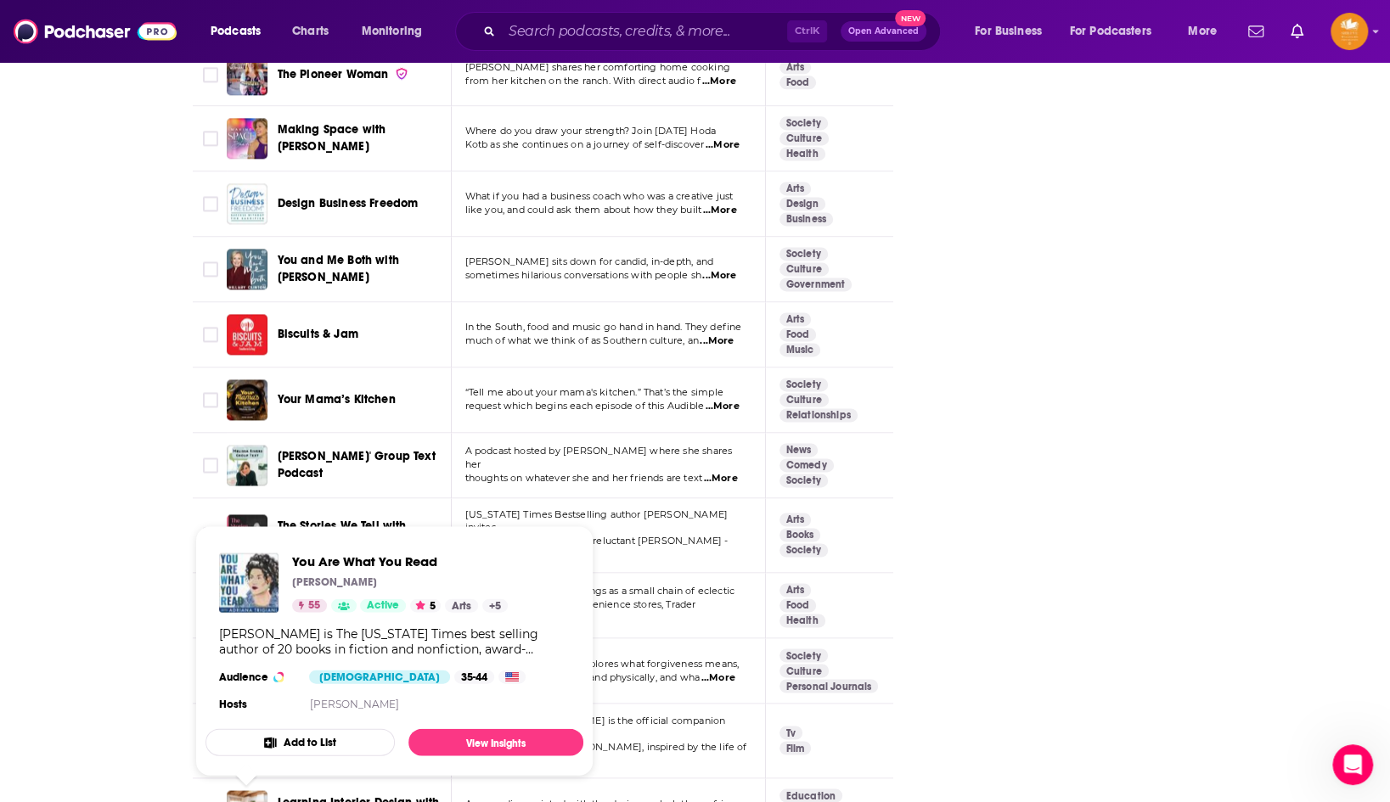
scroll to position [2038, 0]
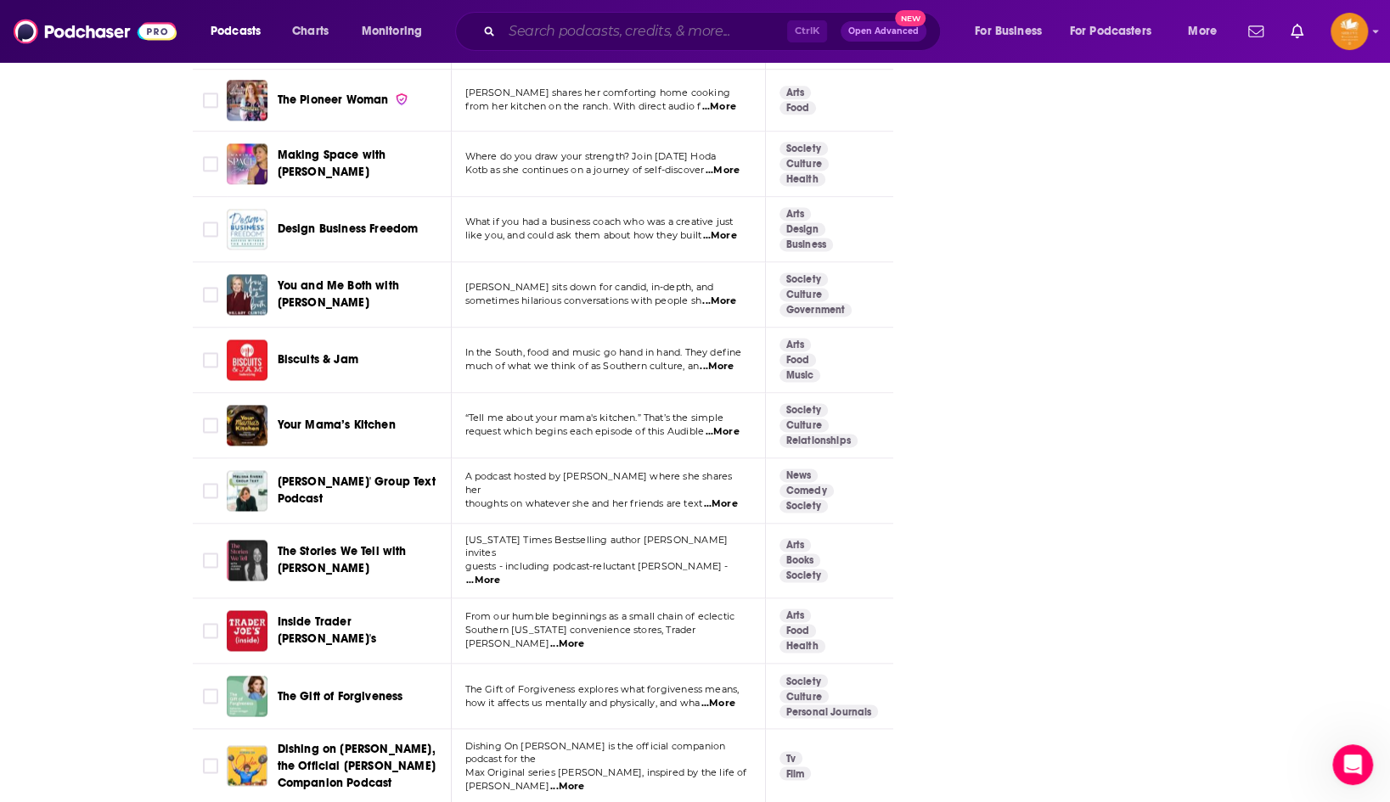
click at [619, 35] on input "Search podcasts, credits, & more..." at bounding box center [644, 31] width 285 height 27
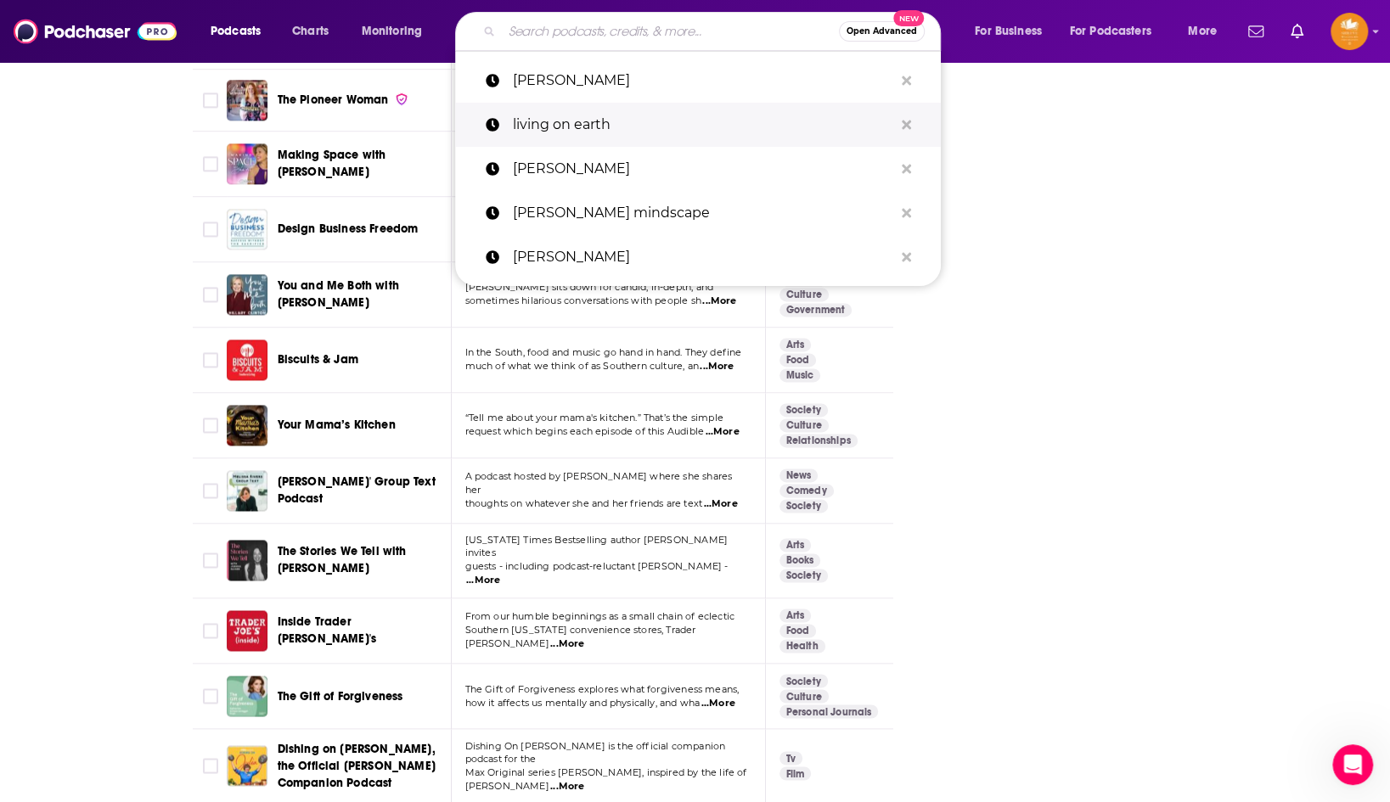
click at [607, 121] on p "living on earth" at bounding box center [703, 125] width 380 height 44
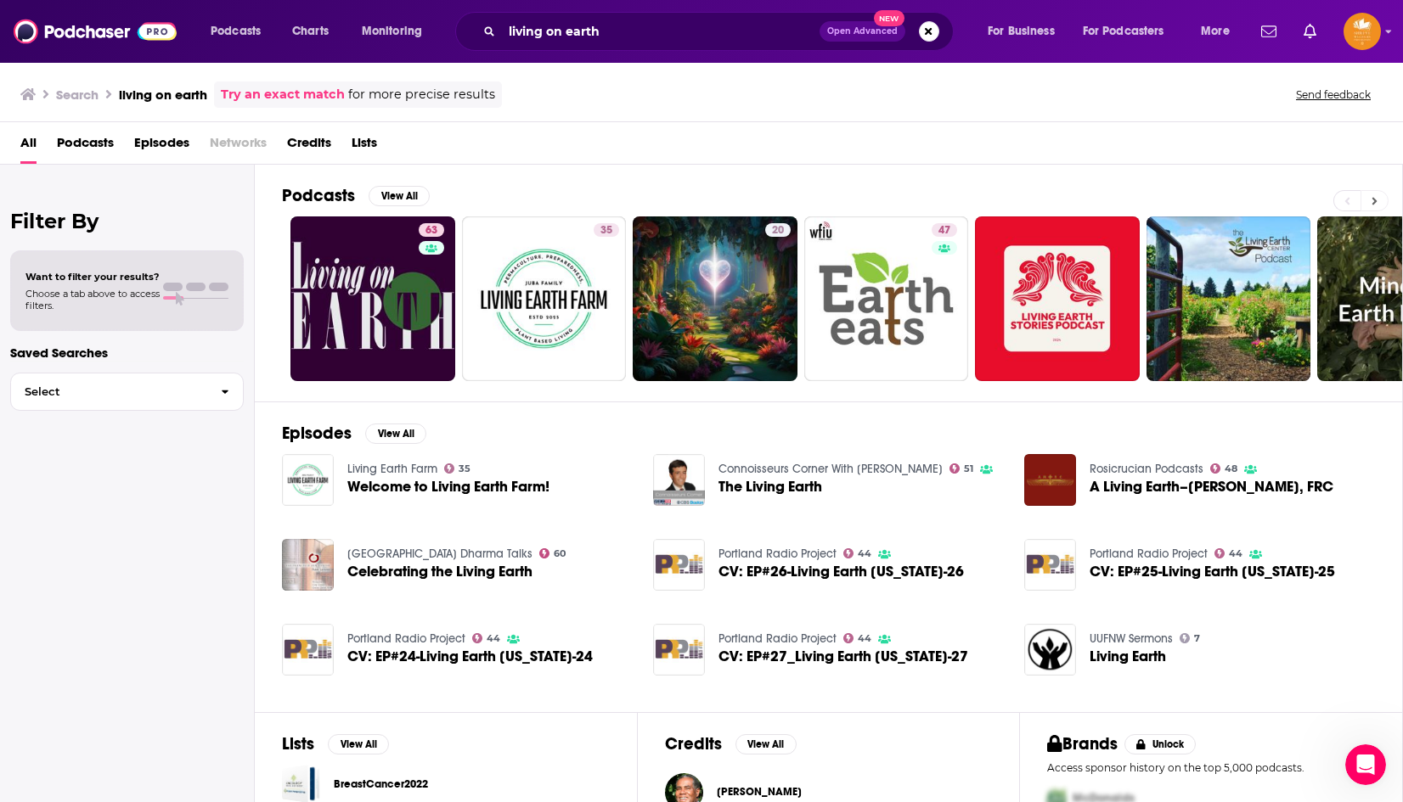
click at [1378, 199] on button at bounding box center [1374, 200] width 28 height 21
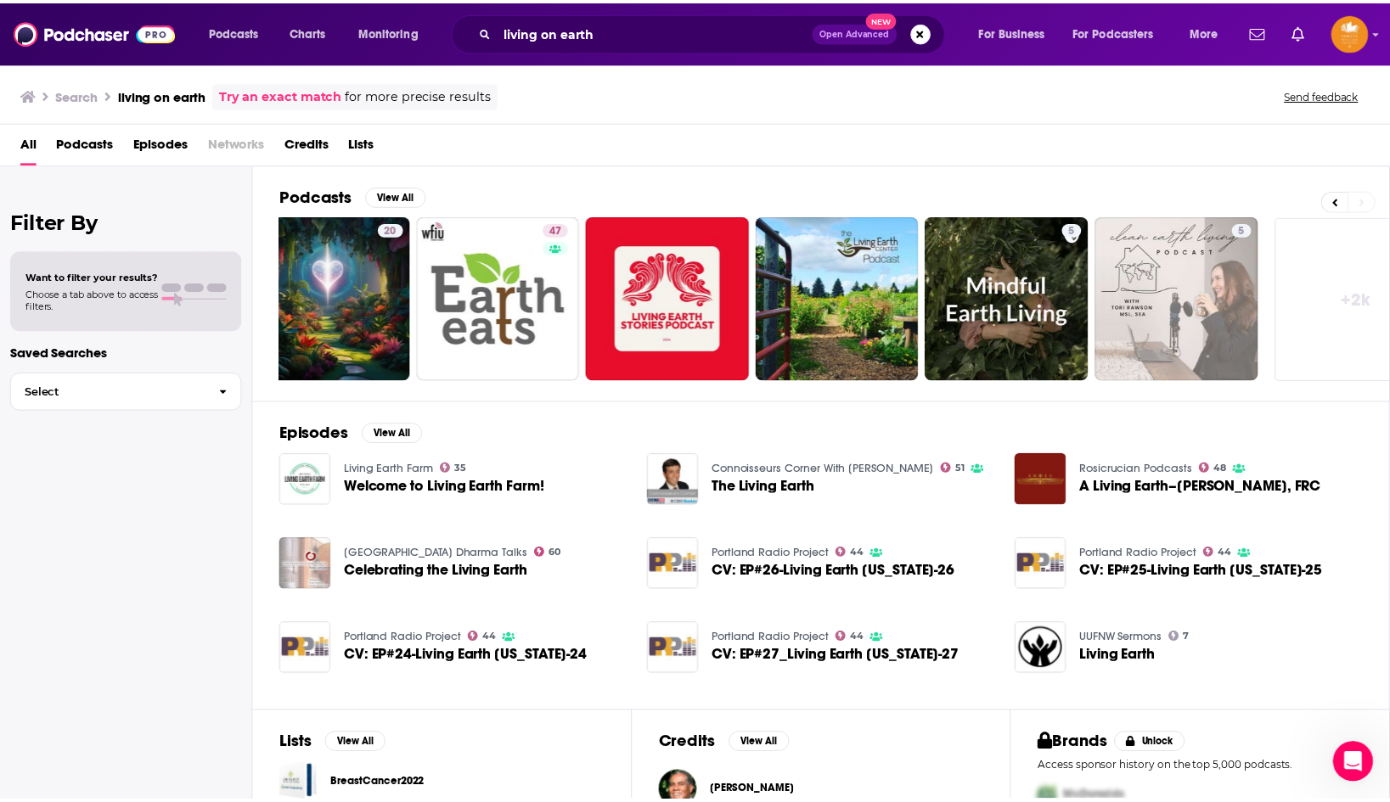
scroll to position [0, 438]
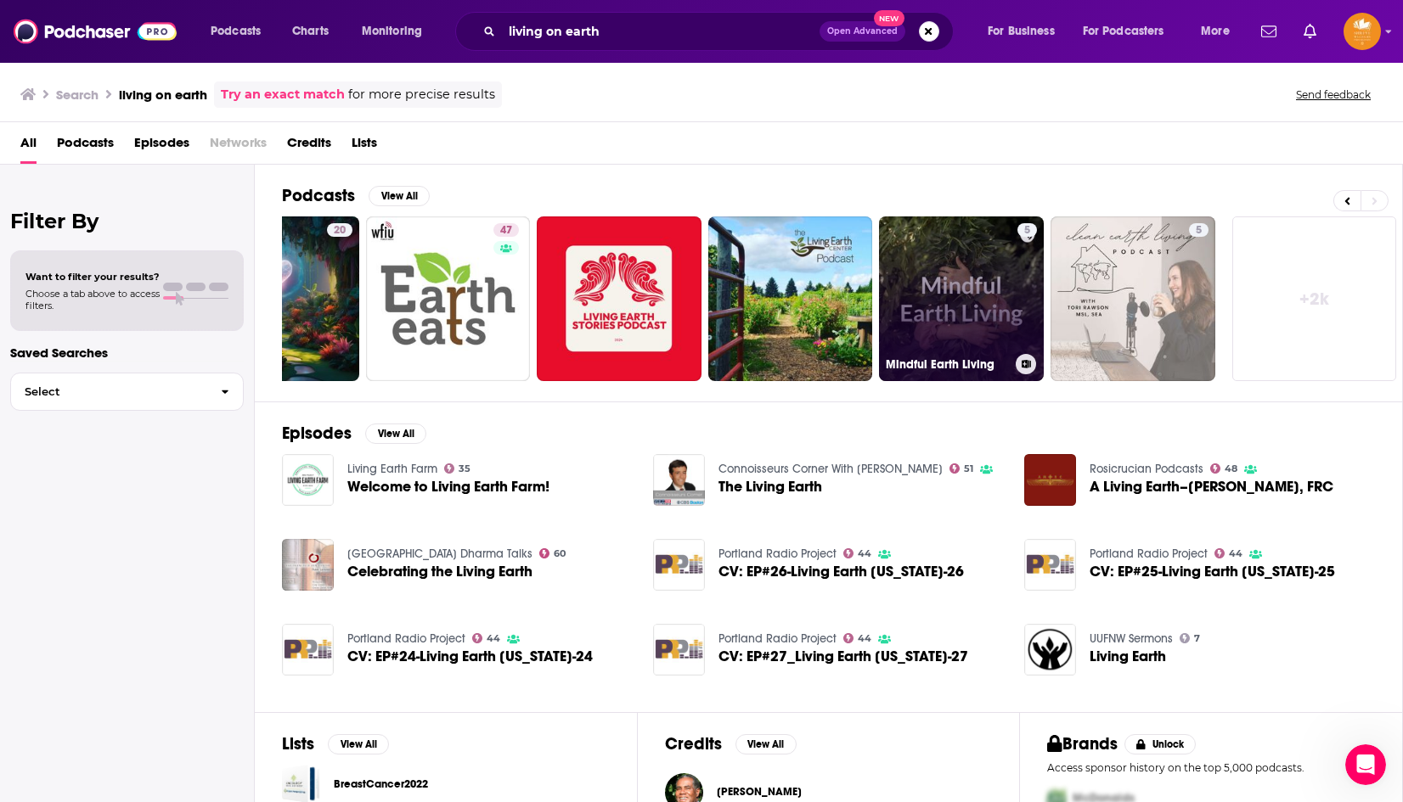
click at [993, 301] on link "5 Mindful Earth Living" at bounding box center [961, 299] width 165 height 165
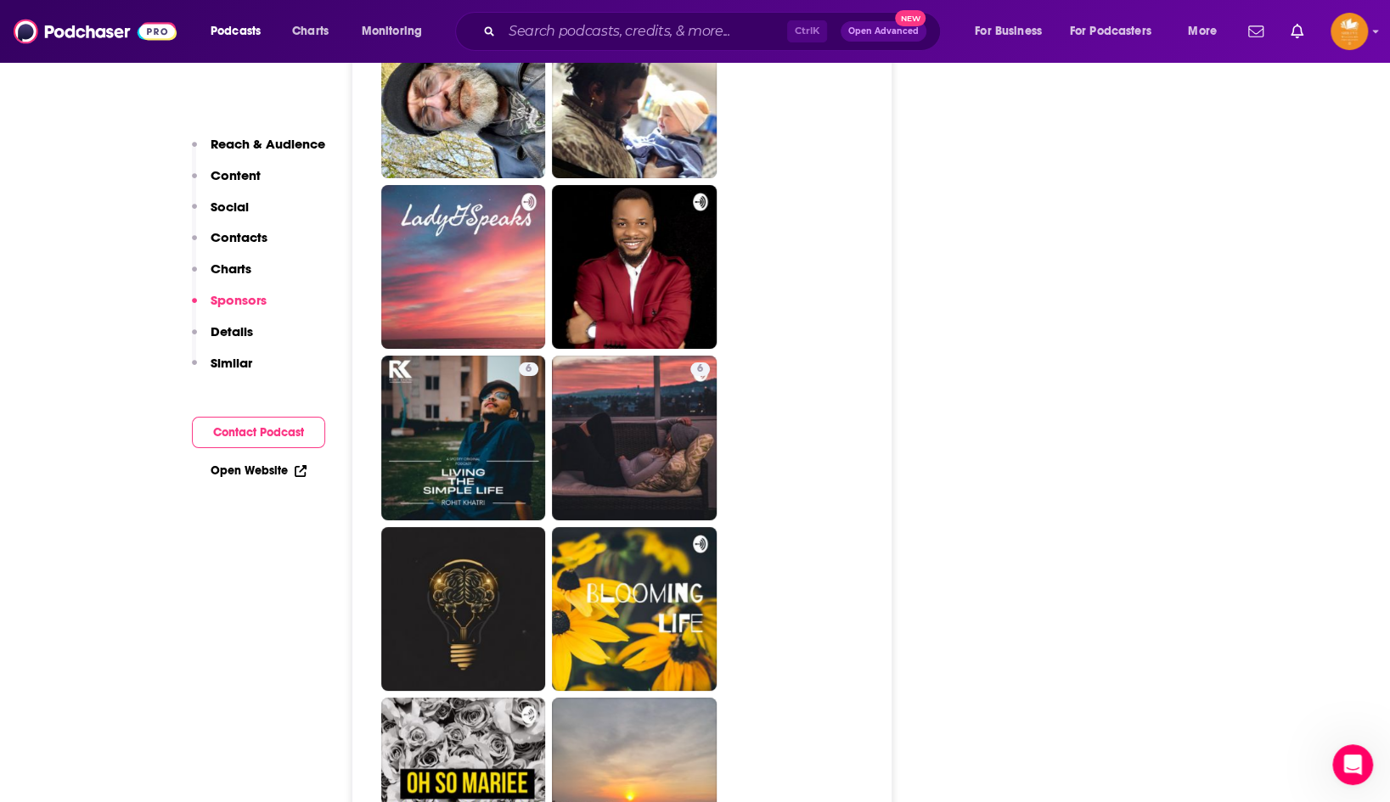
scroll to position [4415, 0]
